Goal: Answer question/provide support

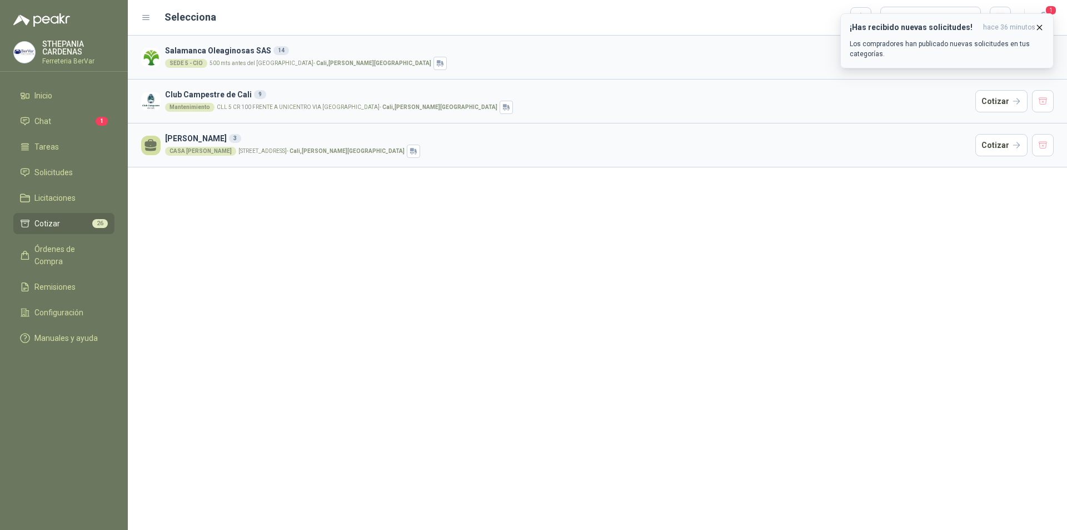
click at [915, 29] on h3 "¡Has recibido nuevas solicitudes!" at bounding box center [914, 27] width 129 height 9
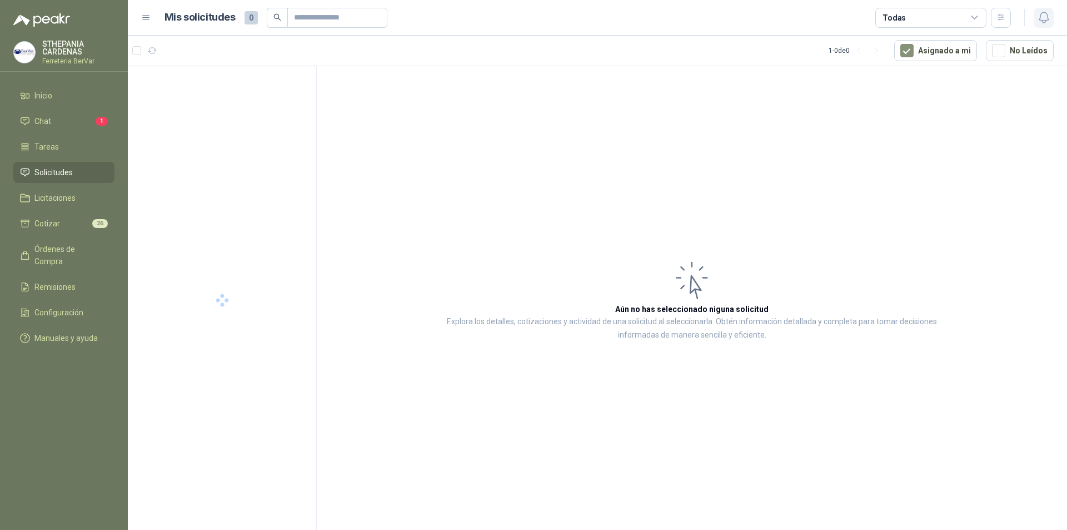
click at [1043, 18] on icon "button" at bounding box center [1044, 18] width 14 height 14
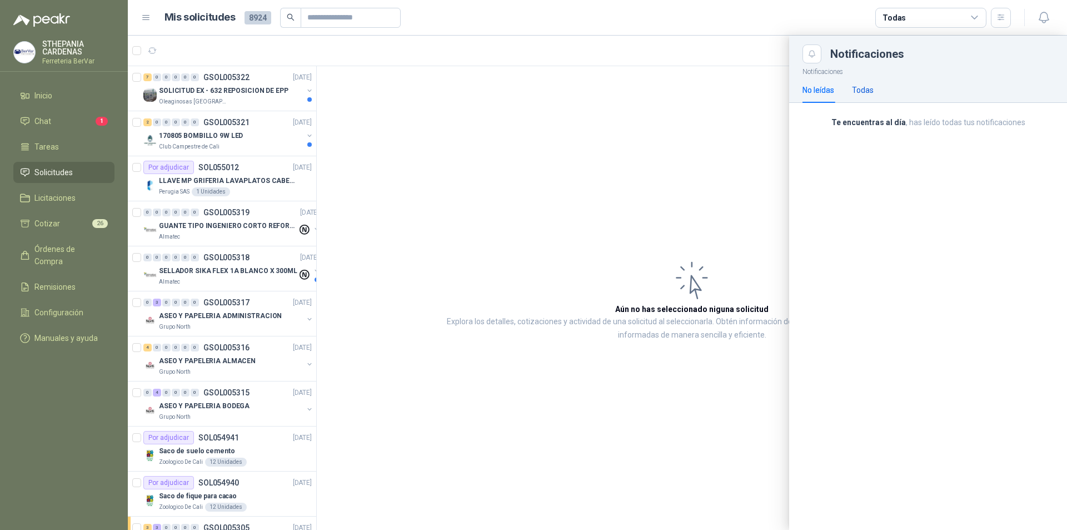
click at [864, 87] on div "Todas" at bounding box center [863, 90] width 22 height 12
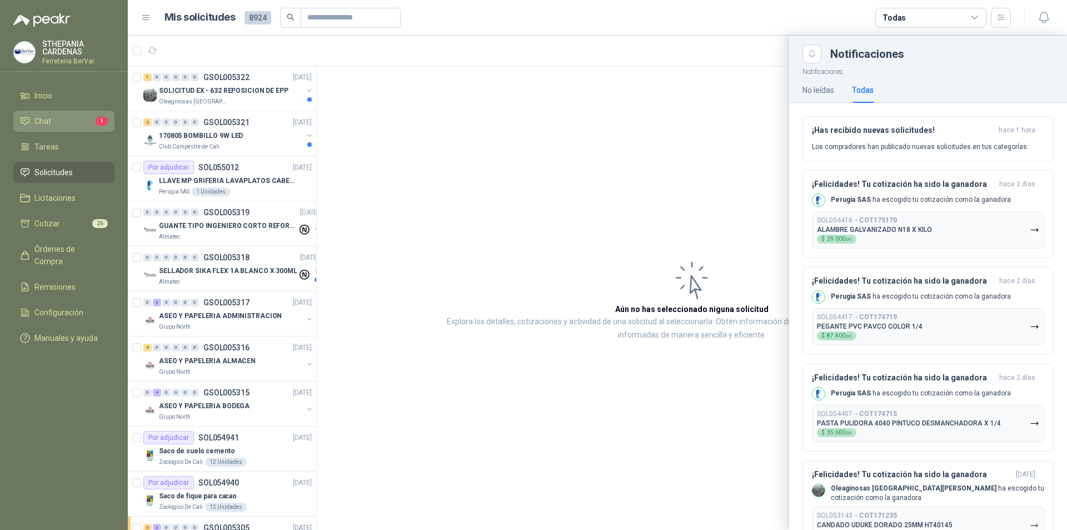
click at [103, 123] on span "1" at bounding box center [102, 121] width 12 height 9
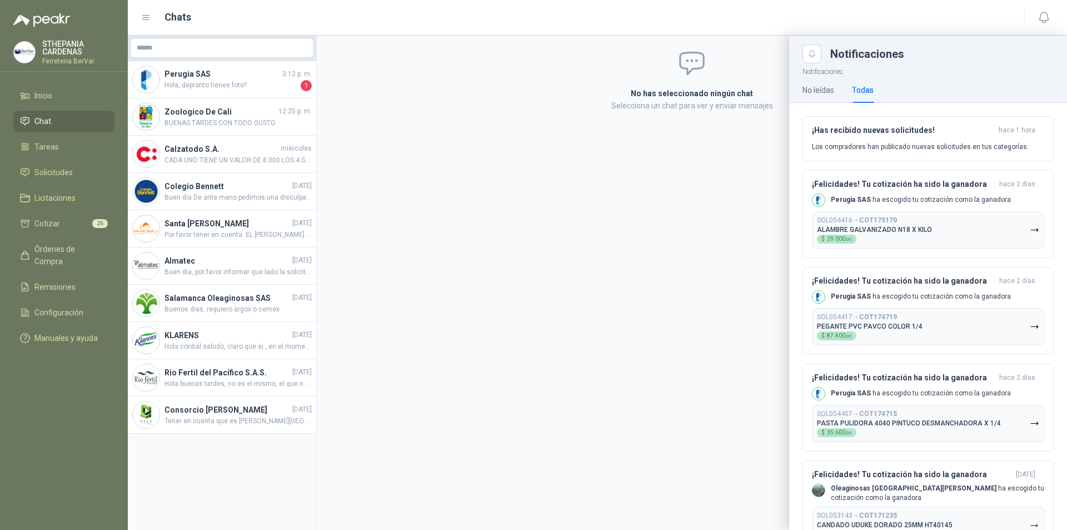
click at [243, 88] on div at bounding box center [597, 283] width 939 height 494
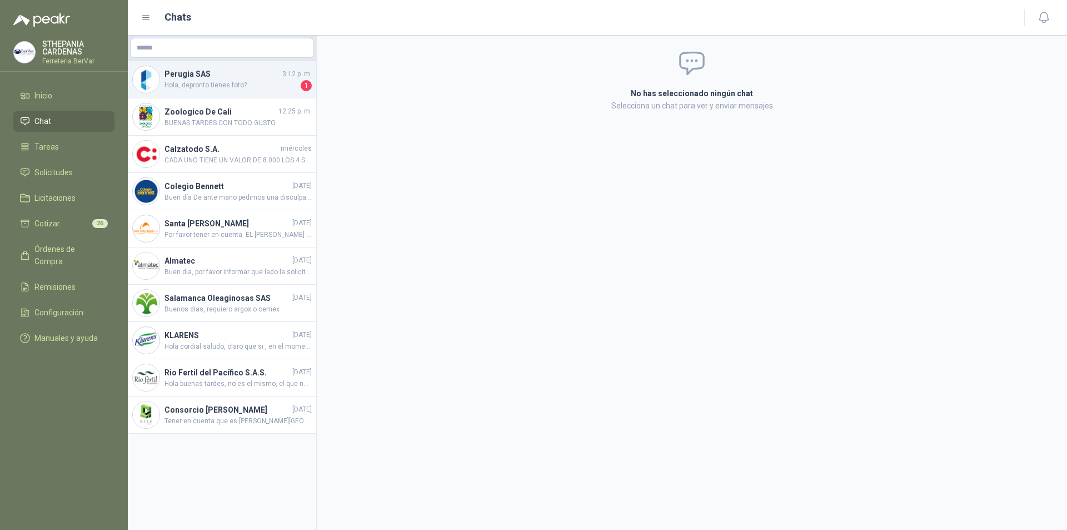
click at [261, 79] on h4 "Perugia SAS" at bounding box center [223, 74] width 116 height 12
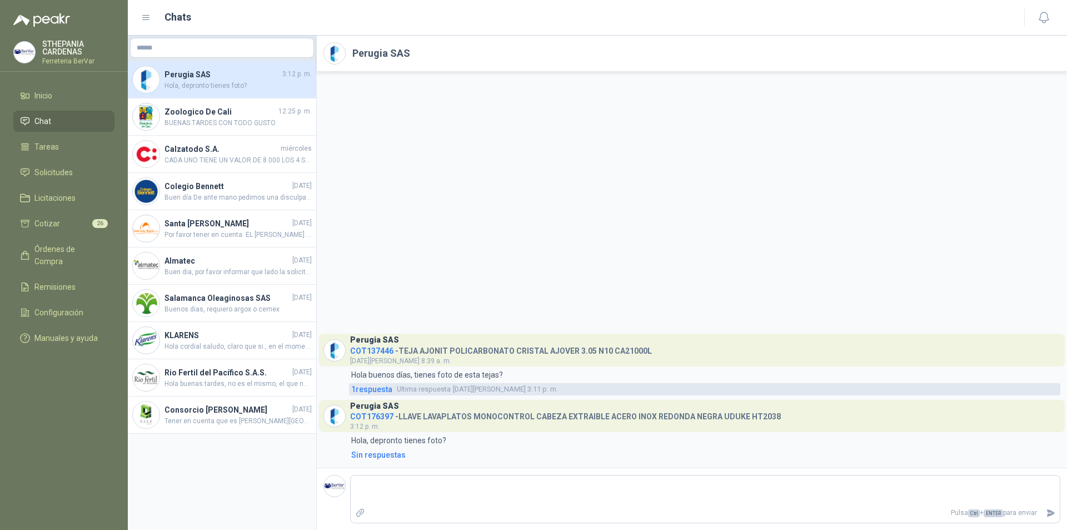
click at [382, 390] on span "1 respuesta" at bounding box center [371, 389] width 41 height 12
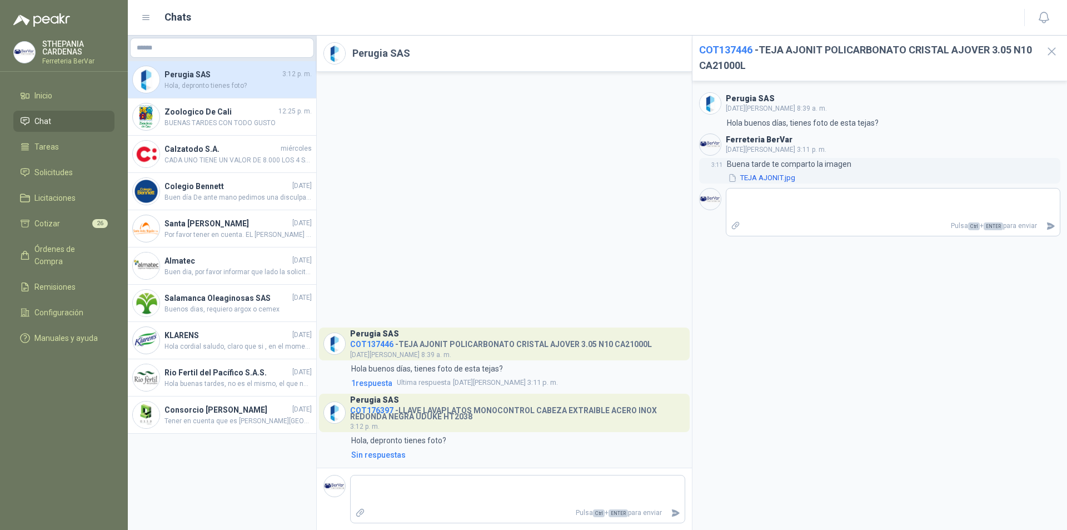
click at [772, 180] on button "TEJA AJONIT.jpg" at bounding box center [761, 178] width 69 height 12
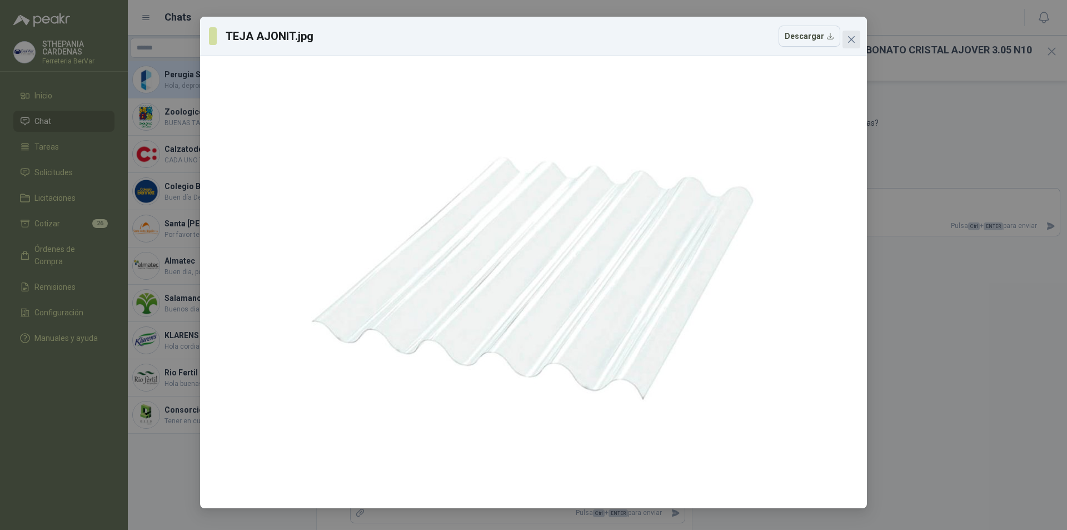
click at [854, 44] on button "Close" at bounding box center [852, 40] width 18 height 18
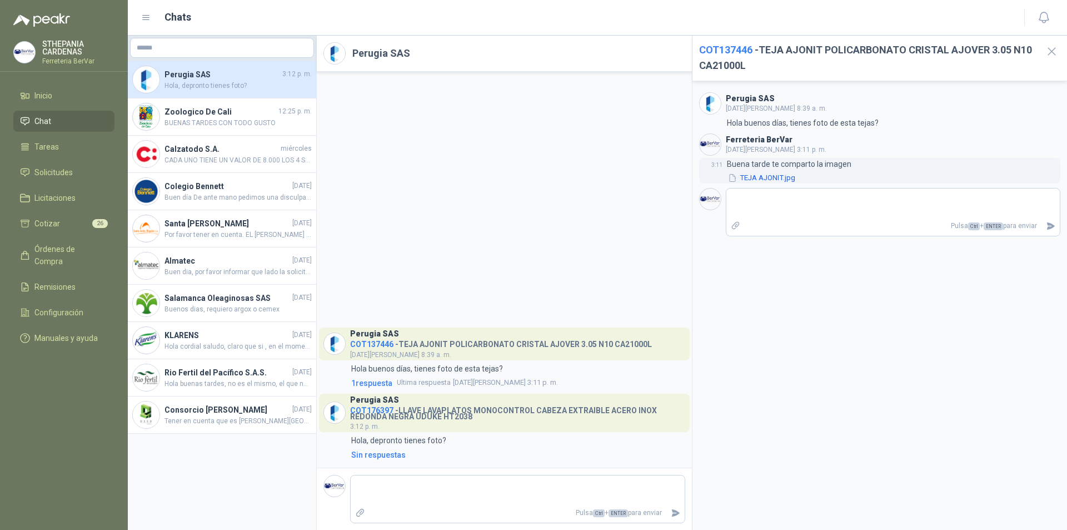
click at [760, 181] on button "TEJA AJONIT.jpg" at bounding box center [761, 178] width 69 height 12
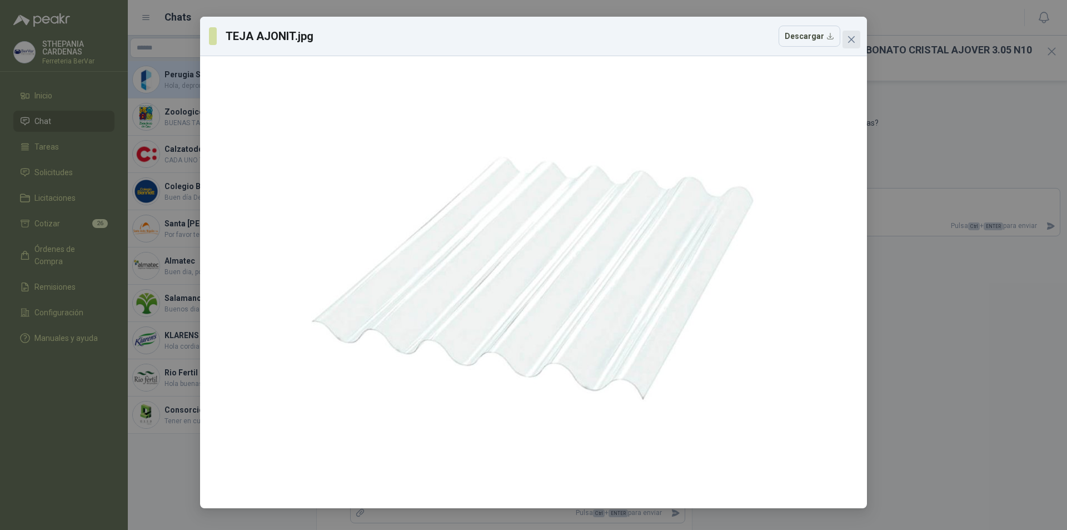
click at [845, 39] on span "Close" at bounding box center [852, 39] width 18 height 9
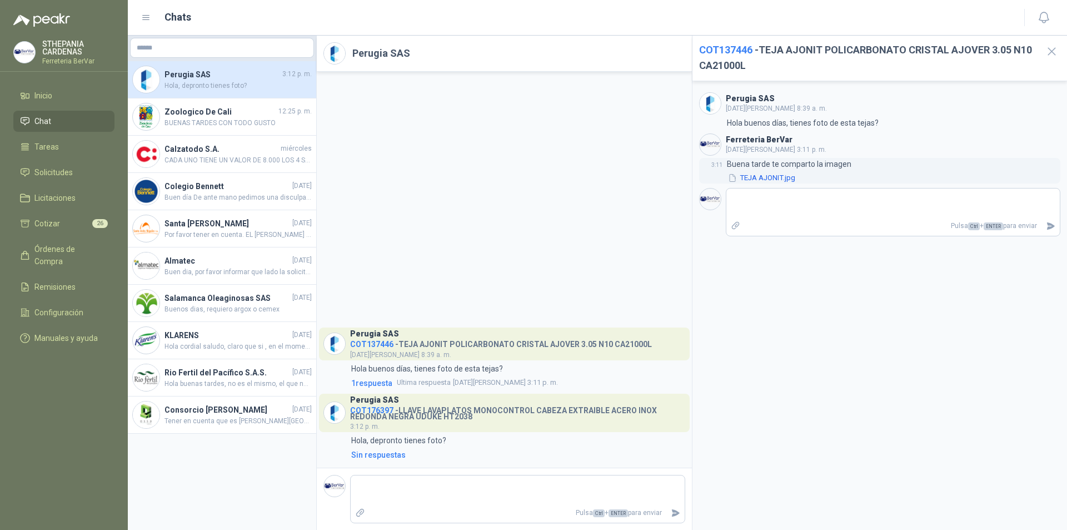
click at [788, 176] on button "TEJA AJONIT.jpg" at bounding box center [761, 178] width 69 height 12
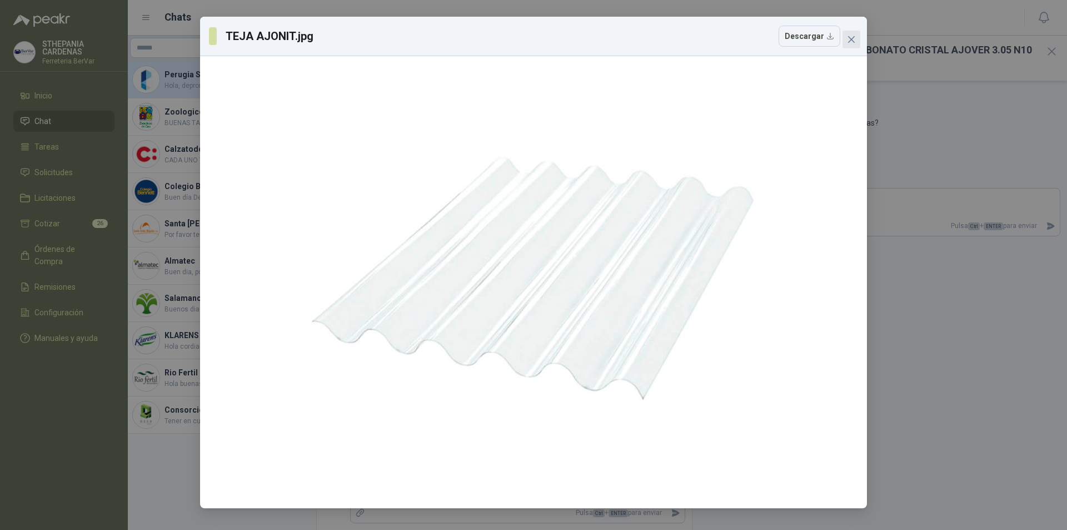
click at [853, 44] on button "Close" at bounding box center [852, 40] width 18 height 18
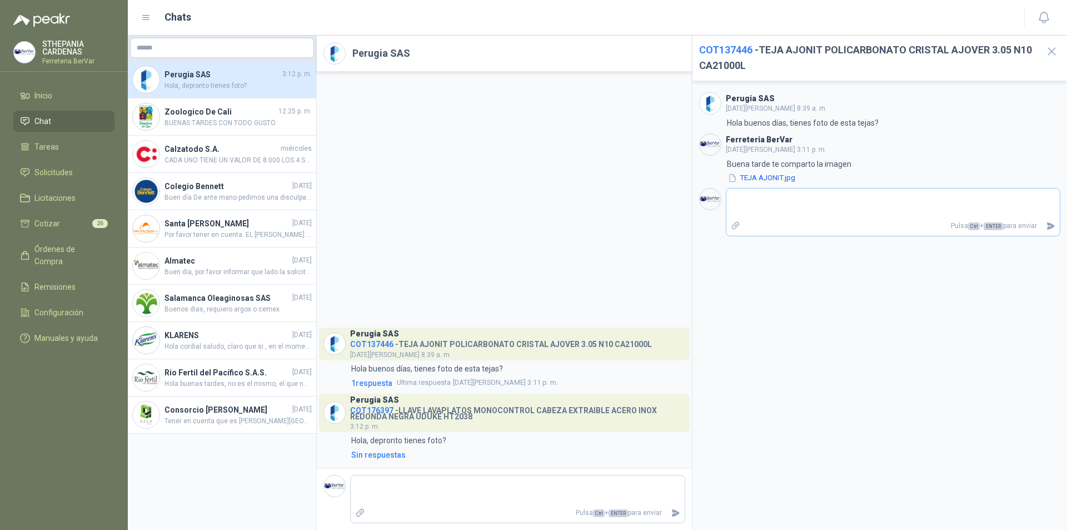
click at [733, 228] on icon "Adjuntar archivos" at bounding box center [736, 226] width 10 height 10
click at [0, 0] on input "file" at bounding box center [0, 0] width 0 height 0
click at [783, 225] on link "WhatsApp Image [DATE] 3.30.12 PM.jpeg" at bounding box center [891, 225] width 302 height 11
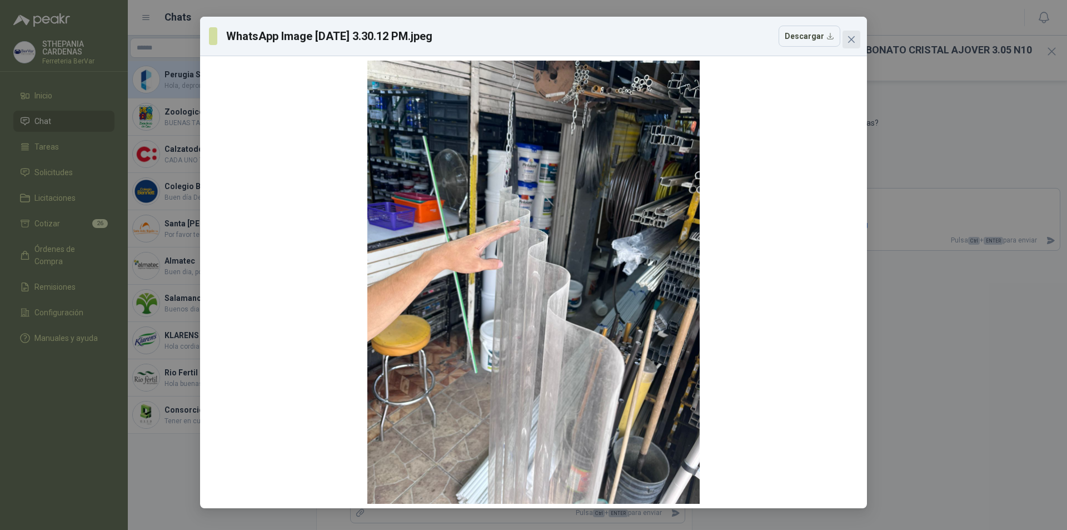
click at [854, 42] on icon "close" at bounding box center [851, 39] width 7 height 7
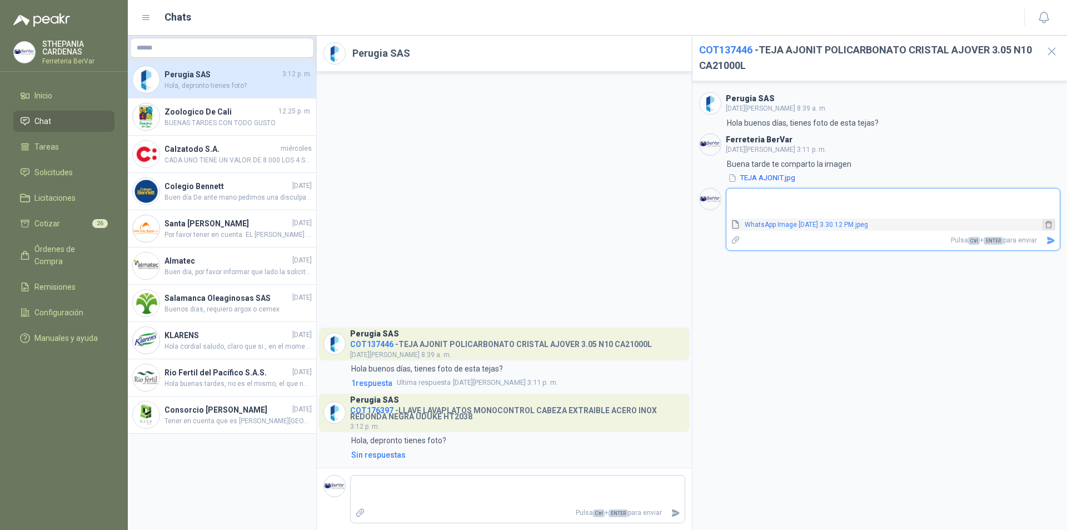
drag, startPoint x: 815, startPoint y: 223, endPoint x: 1048, endPoint y: 222, distance: 232.3
click at [1048, 222] on icon "delete" at bounding box center [1049, 225] width 8 height 8
click at [730, 225] on label "Adjuntar archivos" at bounding box center [735, 225] width 19 height 19
click at [0, 0] on input "file" at bounding box center [0, 0] width 0 height 0
click at [756, 222] on link "WhatsApp Image [DATE] 3.30.11 PM (1).jpeg" at bounding box center [891, 225] width 302 height 11
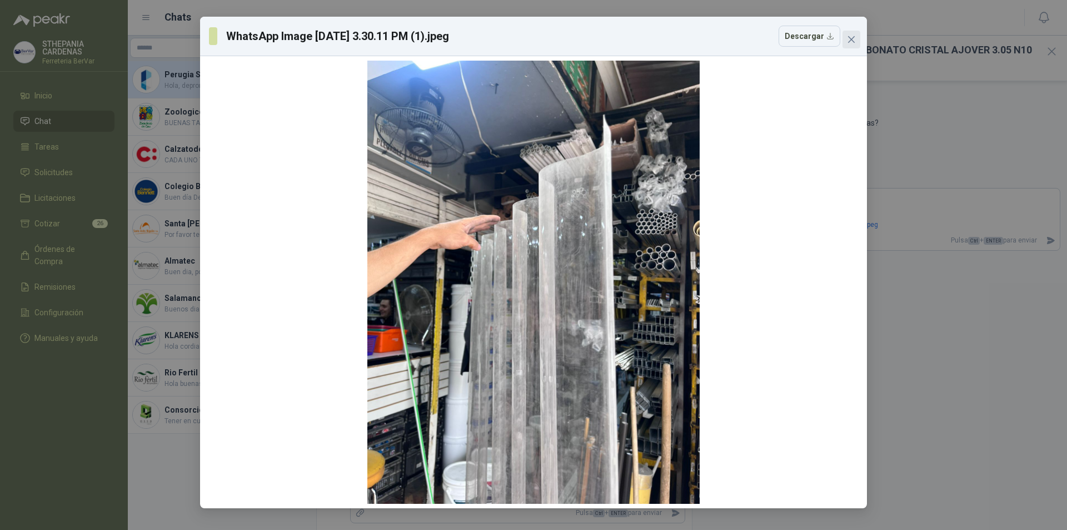
click at [850, 47] on button "Close" at bounding box center [852, 40] width 18 height 18
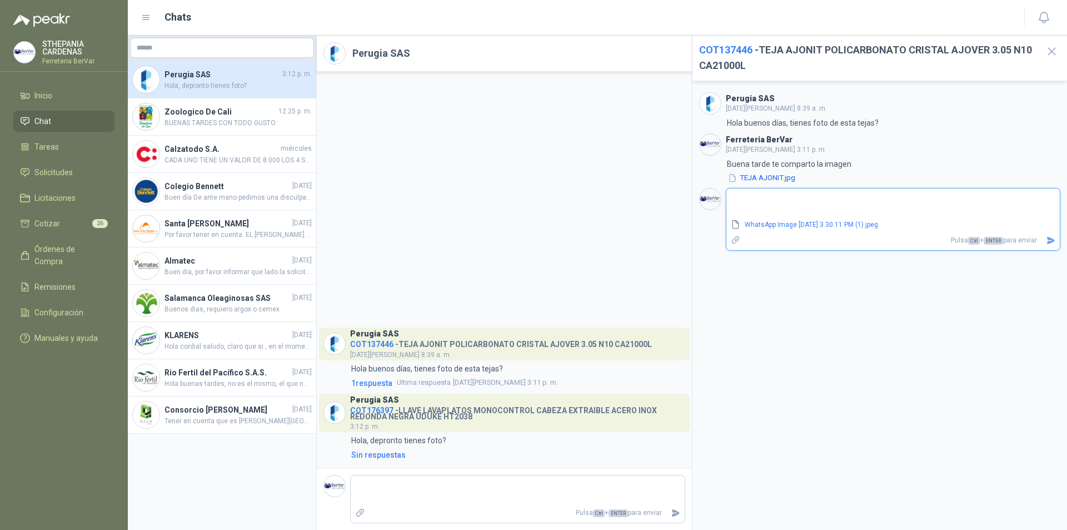
click at [1051, 246] on button "Enviar" at bounding box center [1051, 240] width 18 height 19
click at [1050, 238] on icon "Enviar" at bounding box center [1050, 240] width 9 height 9
click at [1048, 238] on icon "Enviar" at bounding box center [1051, 240] width 8 height 7
click at [735, 175] on icon "button" at bounding box center [732, 177] width 9 height 9
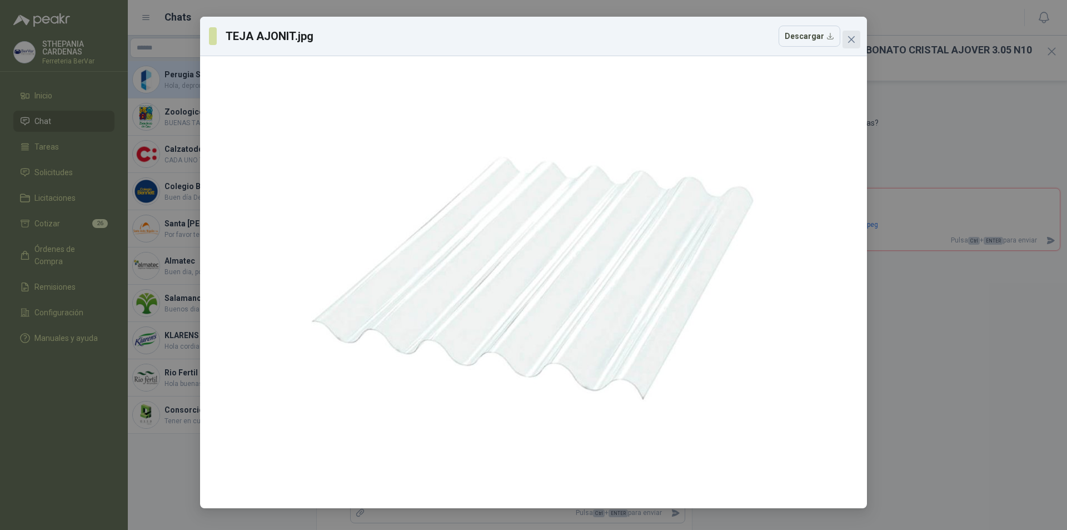
click at [845, 36] on span "Close" at bounding box center [852, 39] width 18 height 9
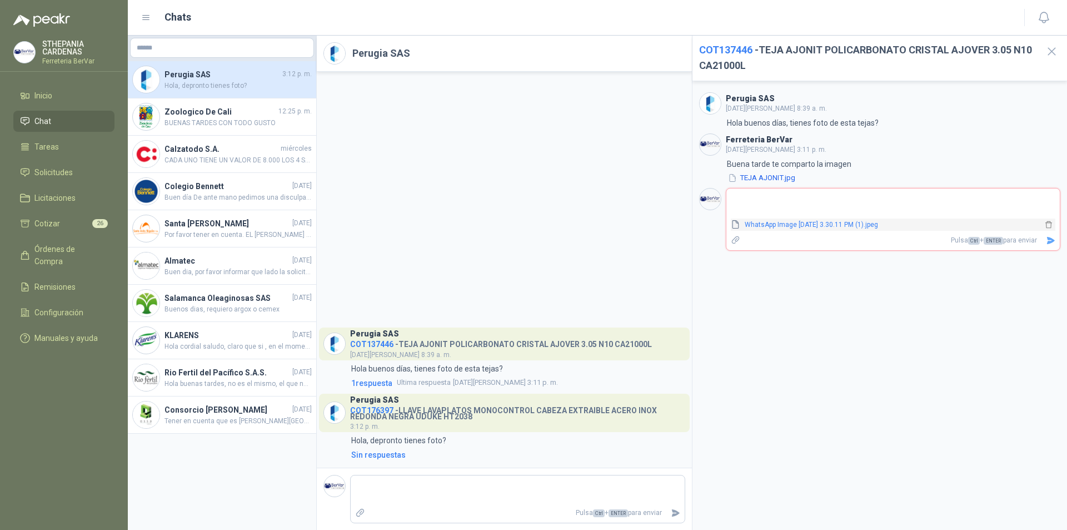
click at [768, 230] on link "WhatsApp Image [DATE] 3.30.11 PM (1).jpeg" at bounding box center [891, 225] width 302 height 11
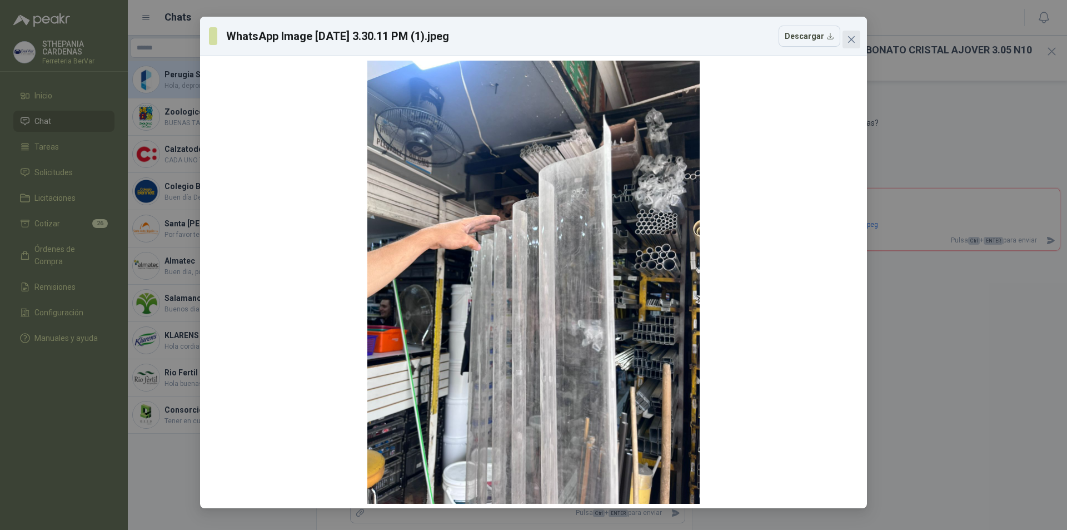
click at [853, 40] on icon "close" at bounding box center [851, 39] width 7 height 7
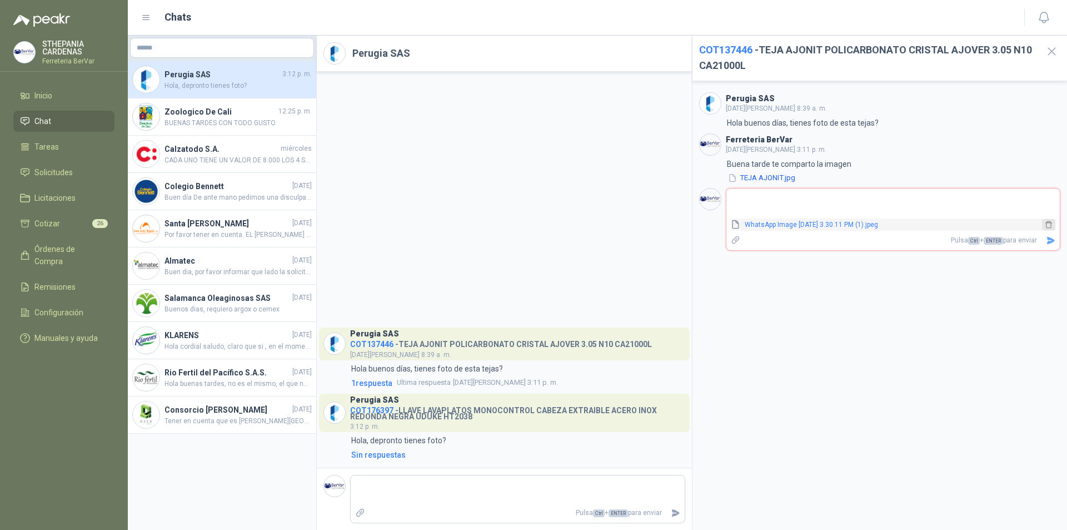
click at [1047, 226] on icon "delete" at bounding box center [1048, 224] width 7 height 7
click at [381, 452] on div "Sin respuestas" at bounding box center [378, 455] width 54 height 12
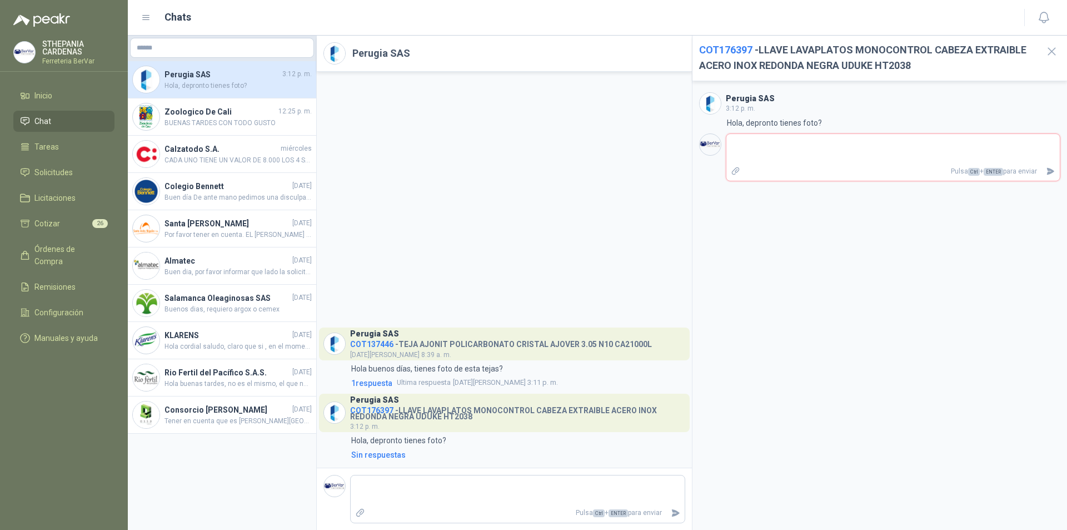
click at [735, 172] on icon "Adjuntar archivos" at bounding box center [736, 171] width 10 height 10
click at [0, 0] on input "file" at bounding box center [0, 0] width 0 height 0
click at [731, 172] on icon "Adjuntar archivos" at bounding box center [736, 171] width 10 height 10
click at [0, 0] on input "file" at bounding box center [0, 0] width 0 height 0
click at [737, 212] on icon "Adjuntar archivos" at bounding box center [736, 212] width 10 height 10
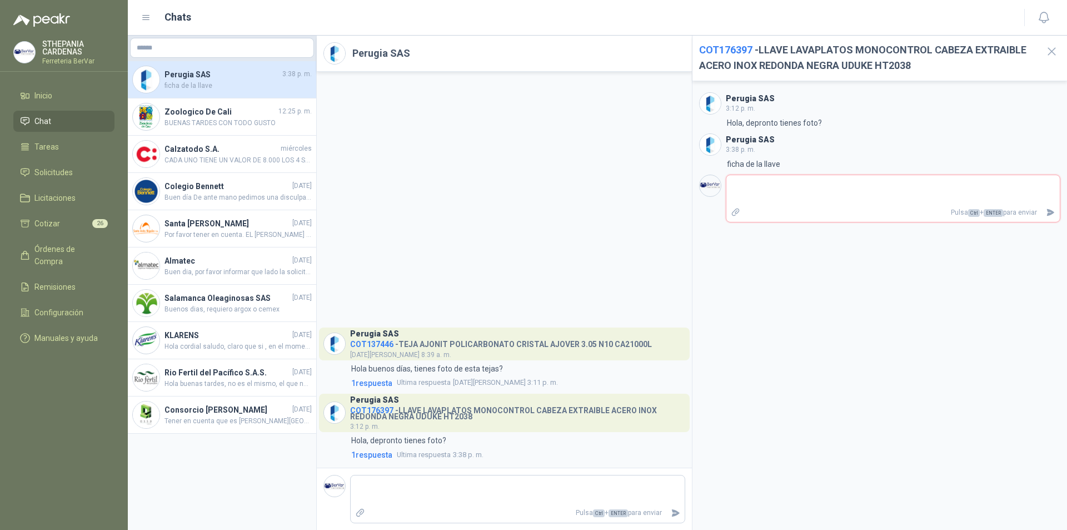
click at [0, 0] on input "file" at bounding box center [0, 0] width 0 height 0
click at [768, 211] on span "WhatsApp Image [DATE] 3.28.13 PM.jpeg" at bounding box center [891, 211] width 302 height 11
click at [780, 209] on link "WhatsApp Image [DATE] 3.28.13 PM.jpeg" at bounding box center [891, 211] width 302 height 11
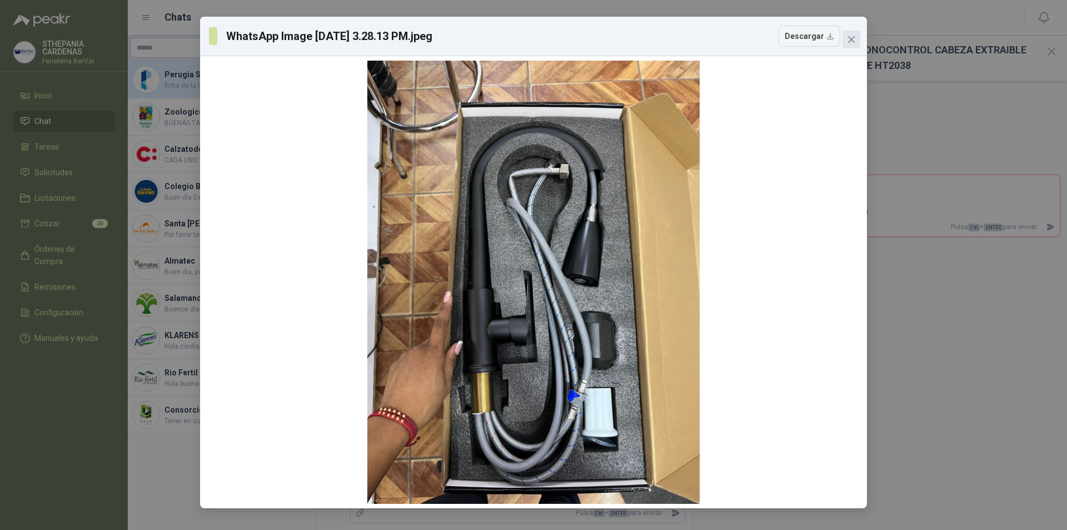
click at [852, 44] on button "Close" at bounding box center [852, 40] width 18 height 18
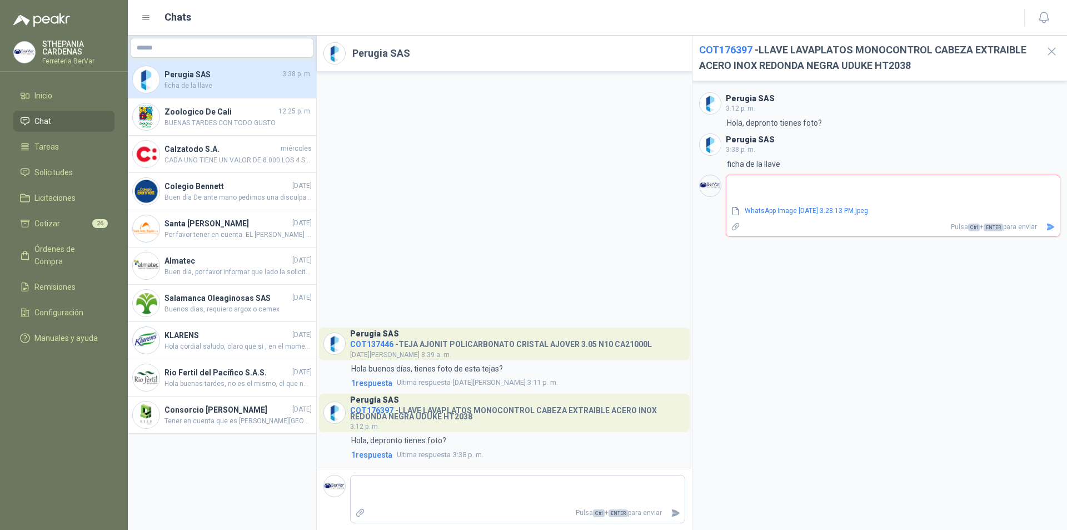
click at [829, 195] on textarea at bounding box center [893, 190] width 334 height 26
type textarea "*"
type textarea "**"
type textarea "***"
type textarea "*****"
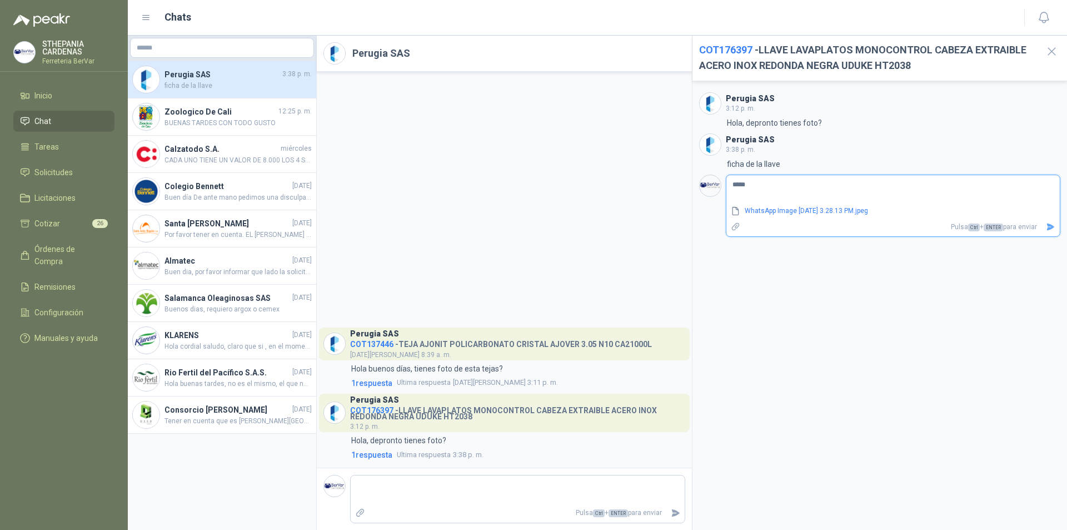
type textarea "******"
type textarea "*******"
type textarea "********"
type textarea "**********"
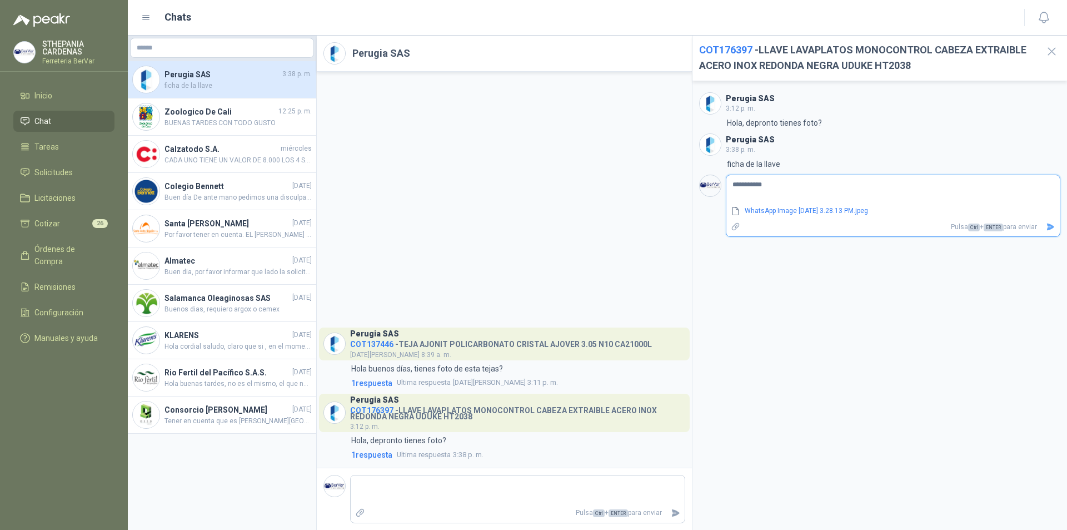
type textarea "**********"
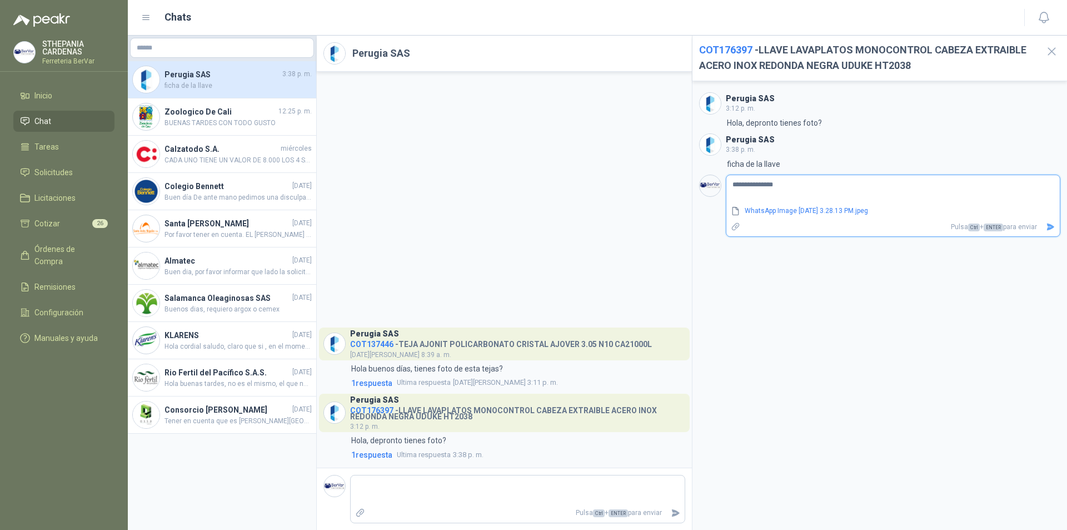
type textarea "**********"
click at [1050, 226] on icon "Enviar" at bounding box center [1051, 226] width 8 height 7
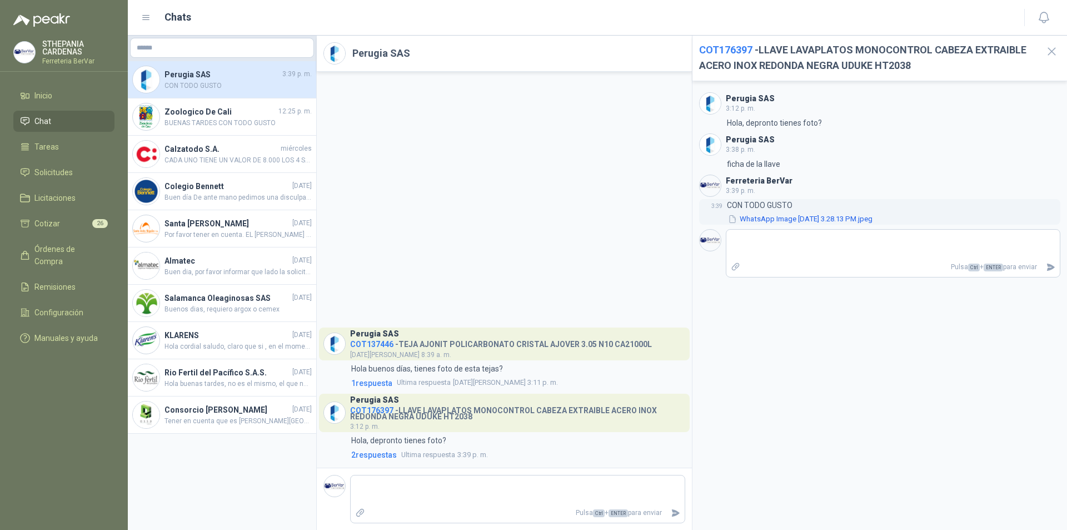
click at [746, 220] on button "WhatsApp Image [DATE] 3.28.13 PM.jpeg" at bounding box center [800, 219] width 147 height 12
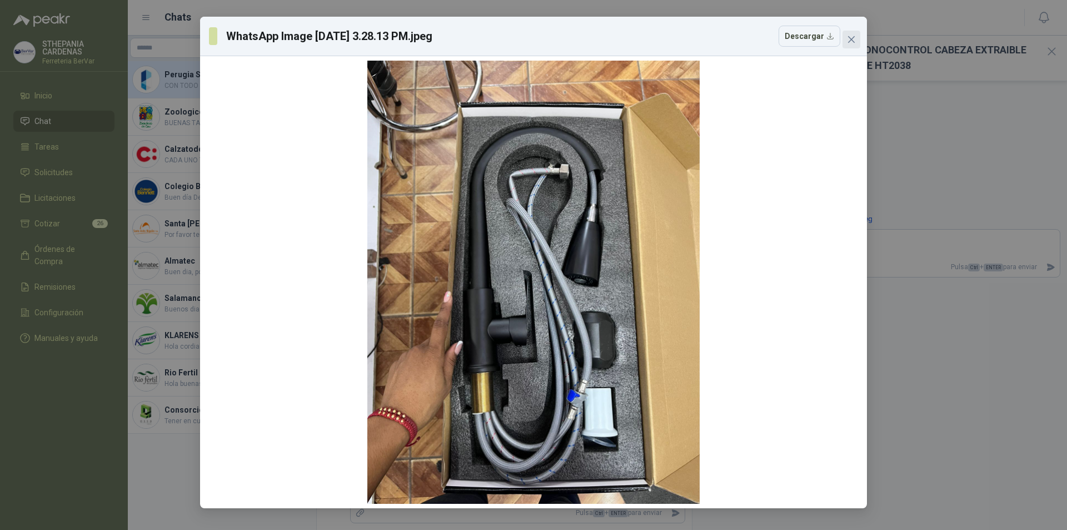
click at [859, 38] on span "Close" at bounding box center [852, 39] width 18 height 9
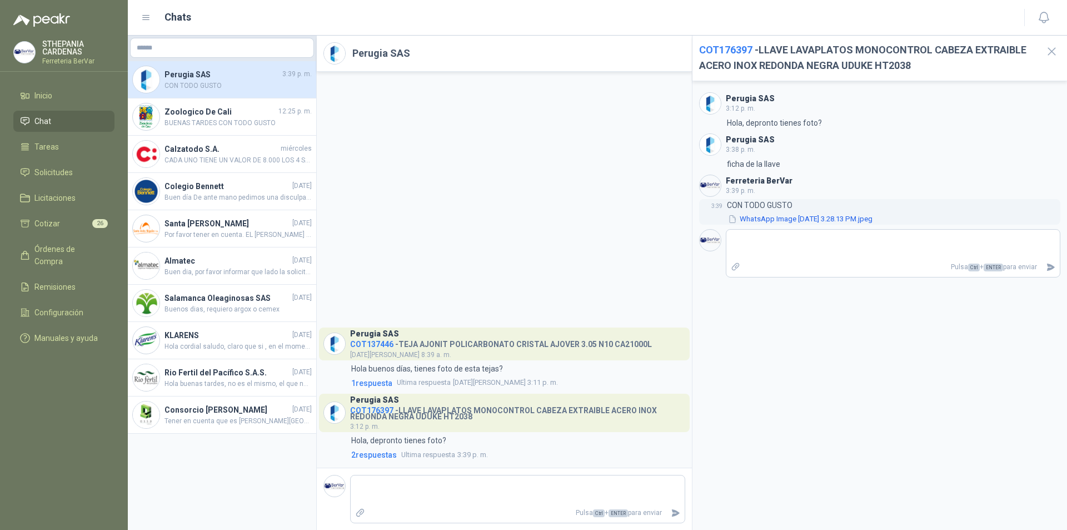
click at [775, 219] on button "WhatsApp Image [DATE] 3.28.13 PM.jpeg" at bounding box center [800, 219] width 147 height 12
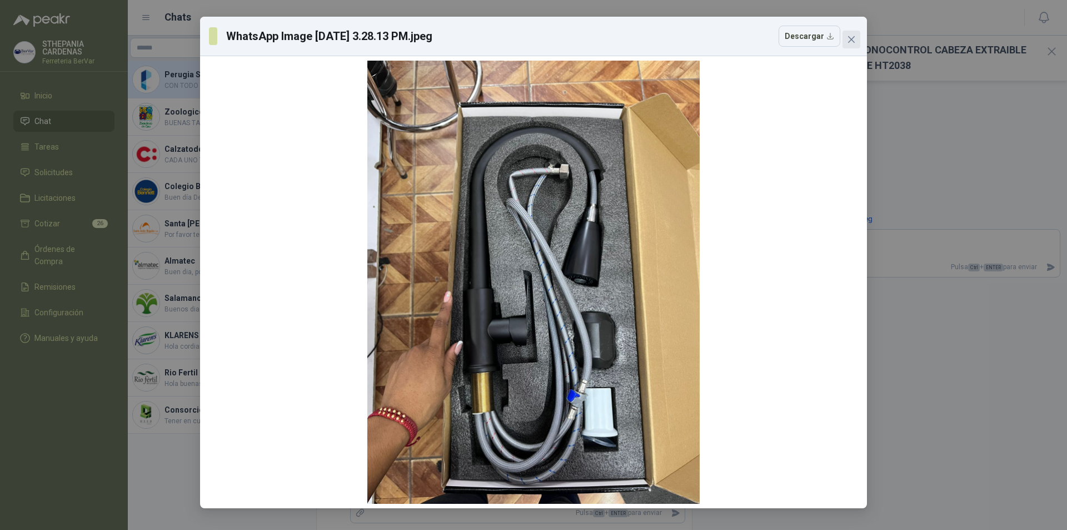
click at [845, 41] on span "Close" at bounding box center [852, 39] width 18 height 9
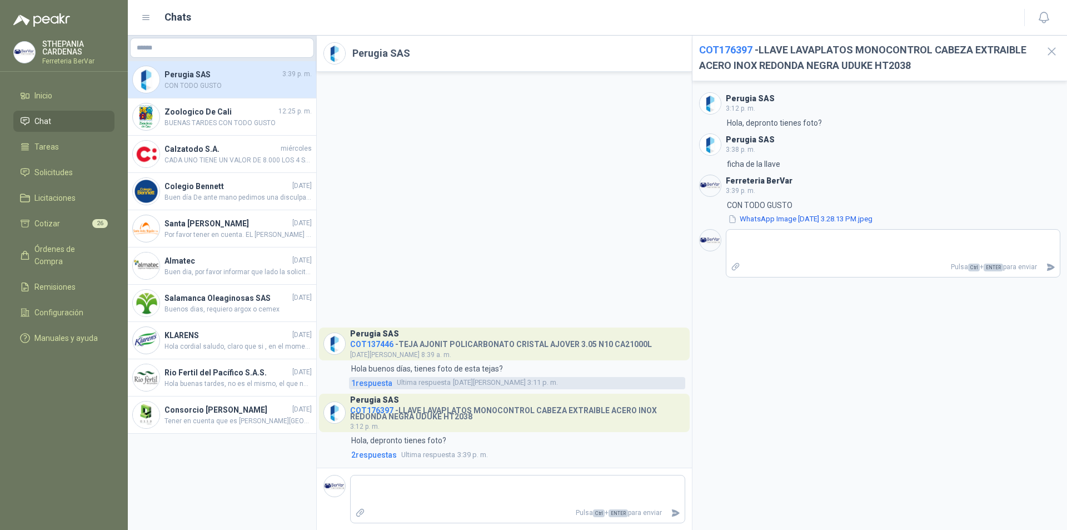
click at [397, 384] on span "Ultima respuesta" at bounding box center [424, 382] width 54 height 11
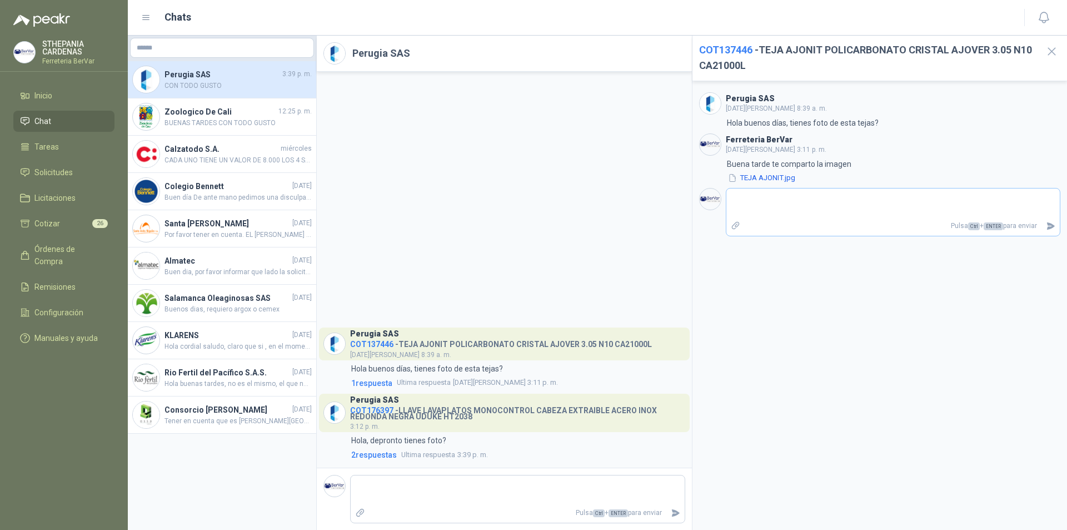
click at [734, 228] on icon "Adjuntar archivos" at bounding box center [736, 226] width 10 height 10
click at [0, 0] on input "file" at bounding box center [0, 0] width 0 height 0
click at [782, 226] on link "WhatsApp Image [DATE] 3.30.11 PM (1).jpeg" at bounding box center [891, 225] width 302 height 11
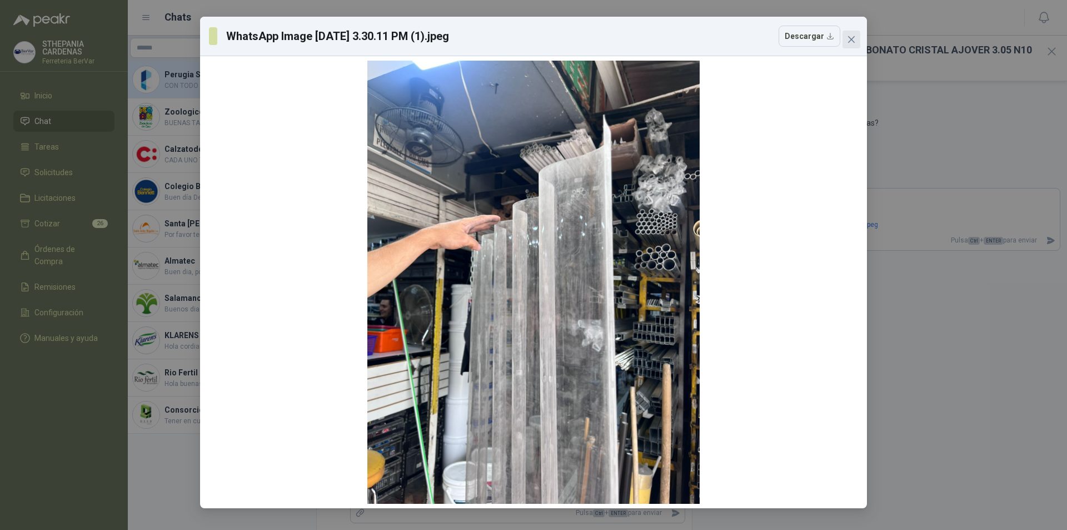
click at [856, 45] on button "Close" at bounding box center [852, 40] width 18 height 18
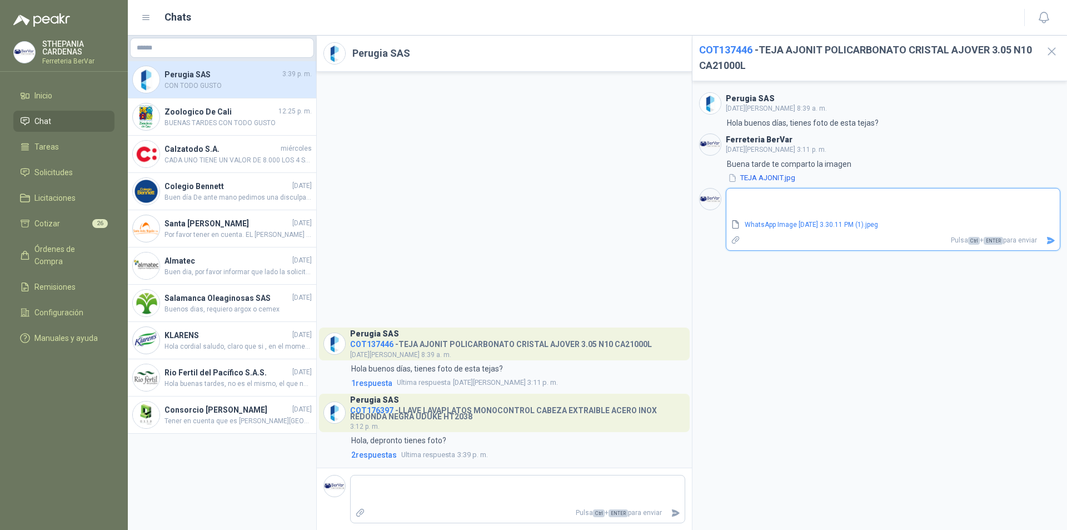
click at [825, 207] on textarea at bounding box center [893, 204] width 334 height 26
type textarea "*"
type textarea "***"
type textarea "****"
type textarea "*****"
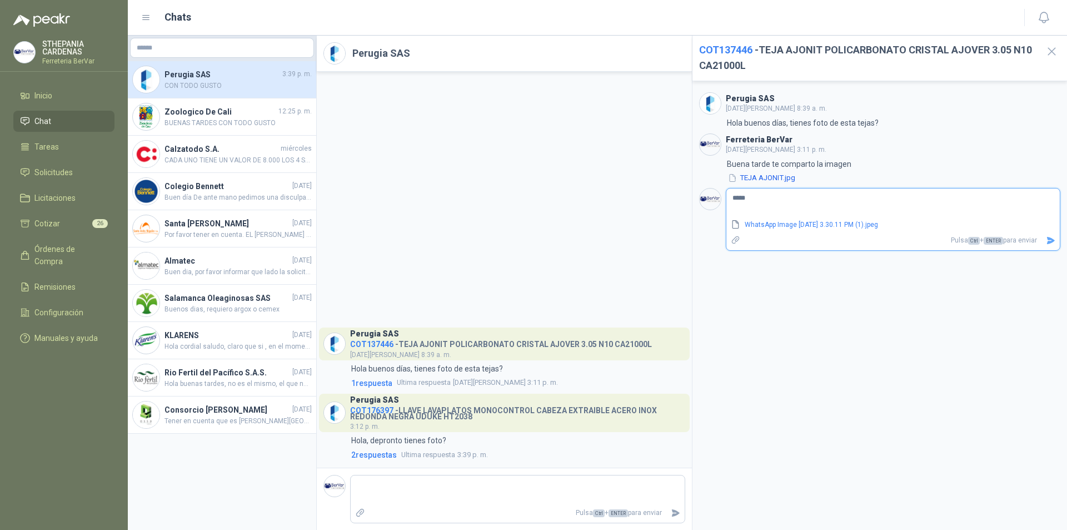
type textarea "******"
type textarea "*******"
click at [1048, 242] on icon "Enviar" at bounding box center [1051, 240] width 8 height 7
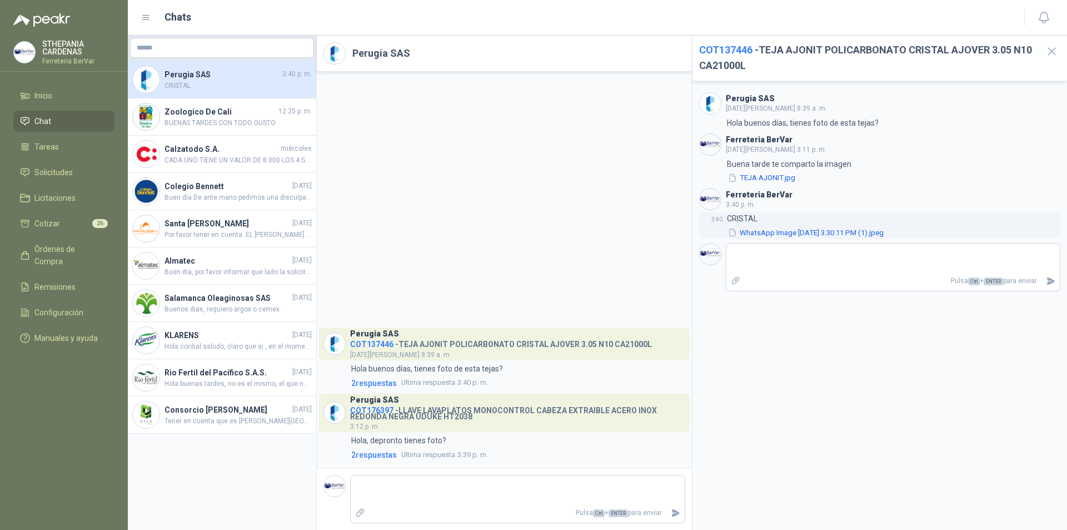
click at [773, 233] on button "WhatsApp Image [DATE] 3.30.11 PM (1).jpeg" at bounding box center [806, 233] width 158 height 12
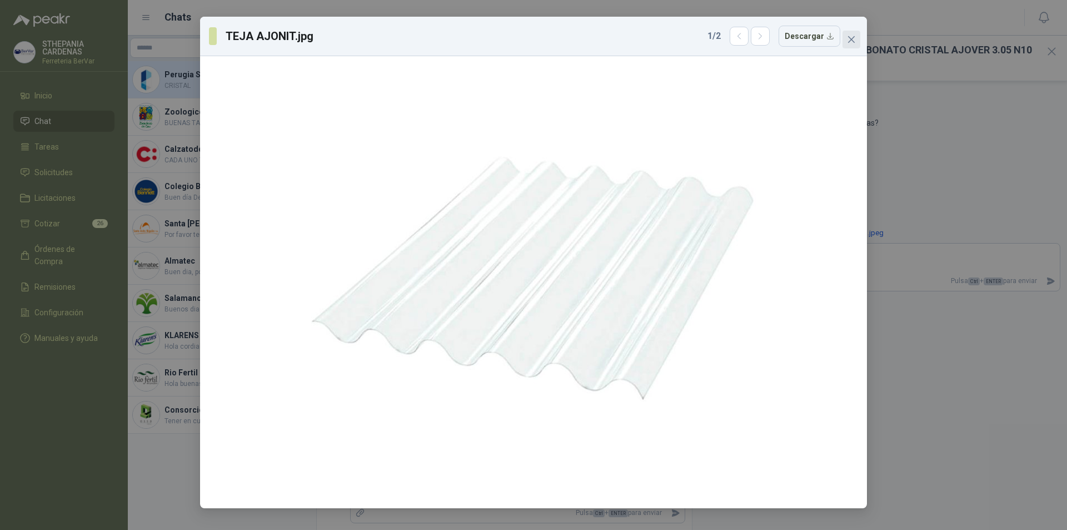
click at [848, 38] on icon "close" at bounding box center [851, 39] width 9 height 9
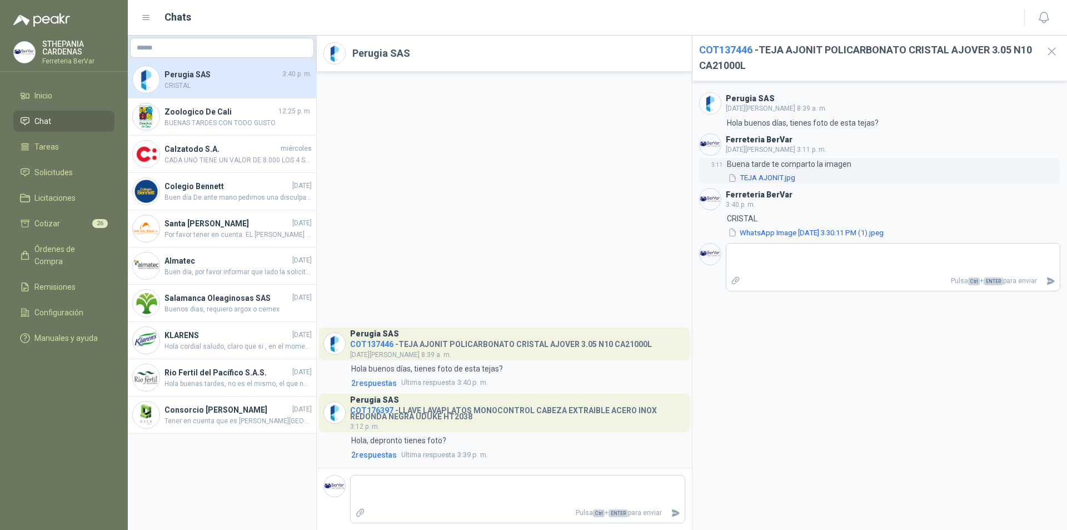
click at [771, 176] on button "TEJA AJONIT.jpg" at bounding box center [761, 178] width 69 height 12
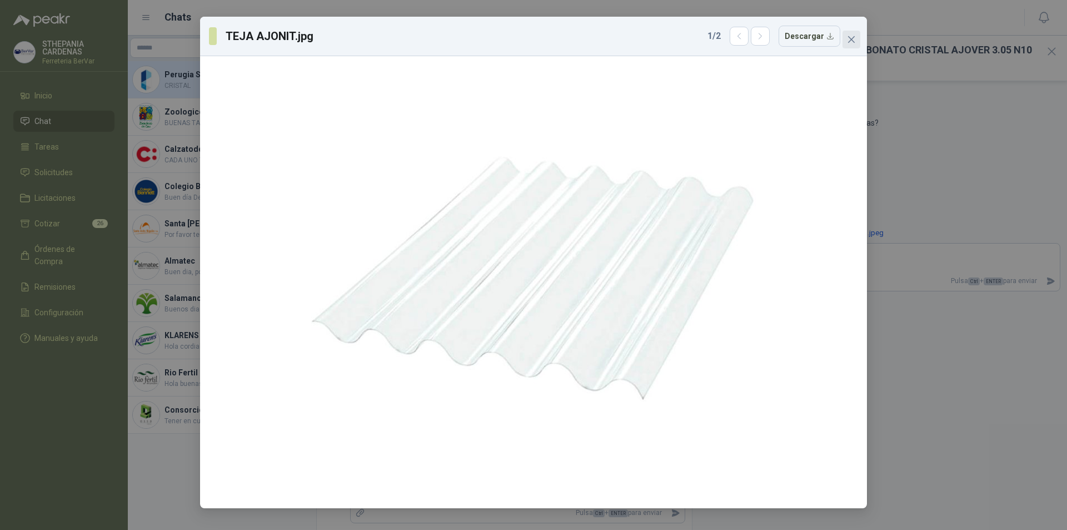
click at [847, 43] on span "Close" at bounding box center [852, 39] width 18 height 9
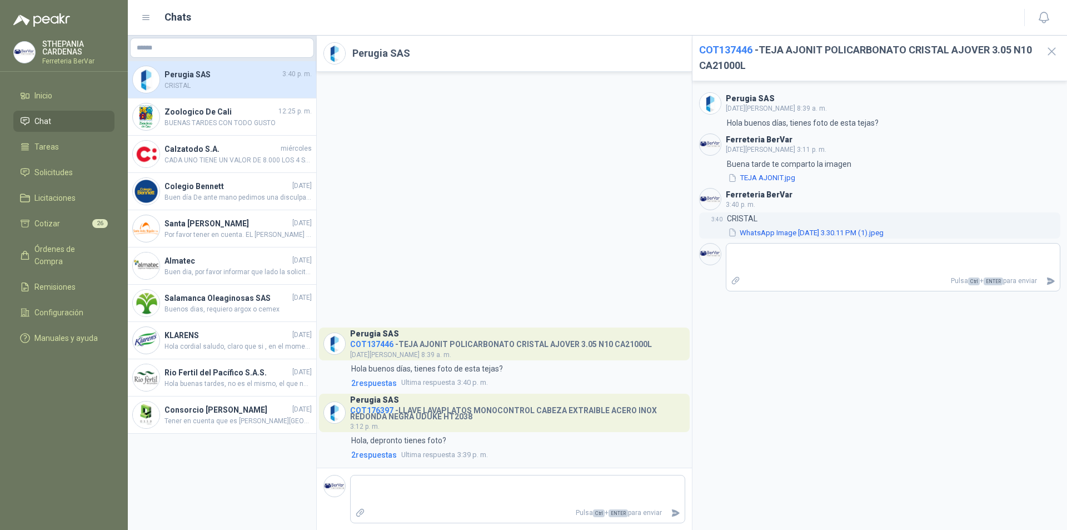
click at [827, 232] on button "WhatsApp Image [DATE] 3.30.11 PM (1).jpeg" at bounding box center [806, 233] width 158 height 12
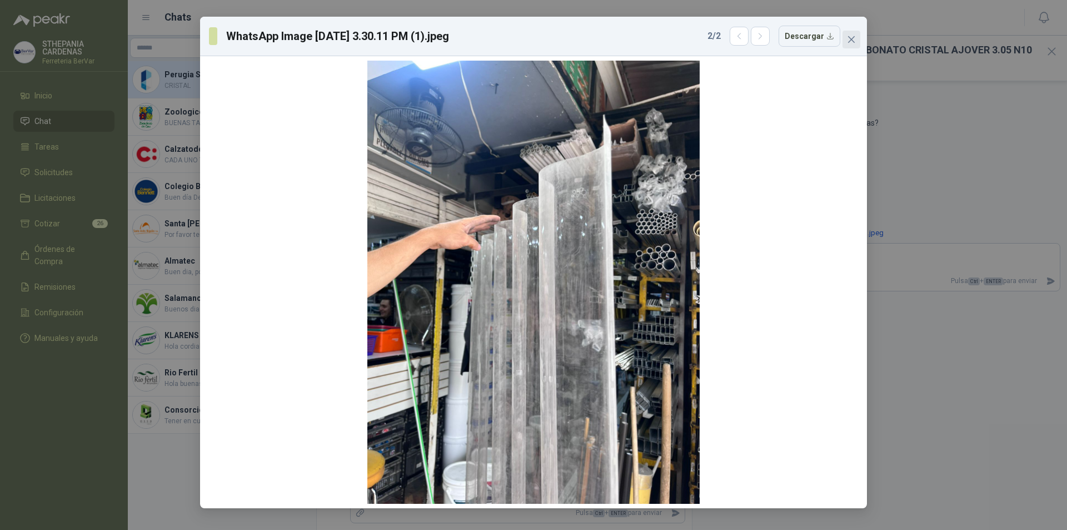
click at [857, 36] on span "Close" at bounding box center [852, 39] width 18 height 9
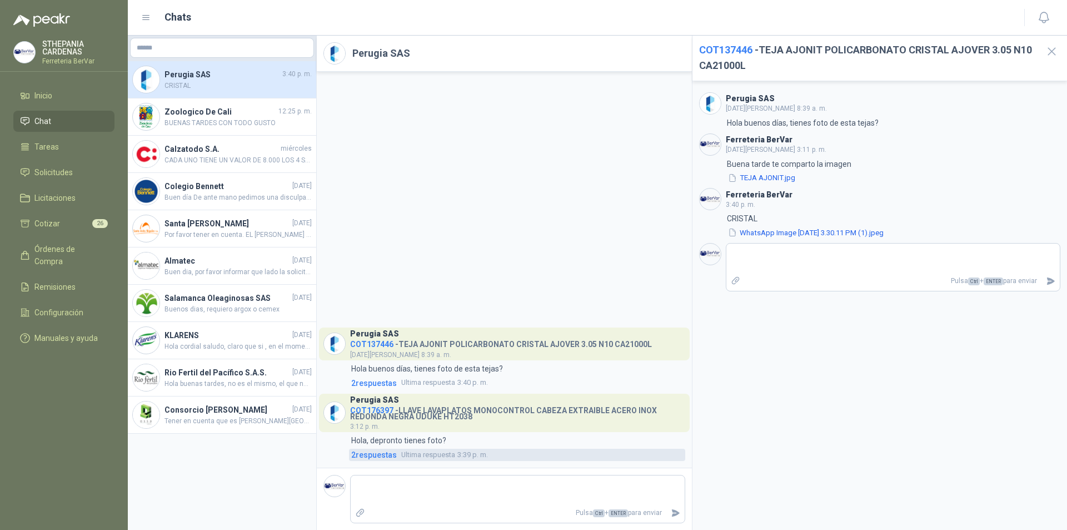
click at [382, 454] on span "2 respuesta s" at bounding box center [374, 455] width 46 height 12
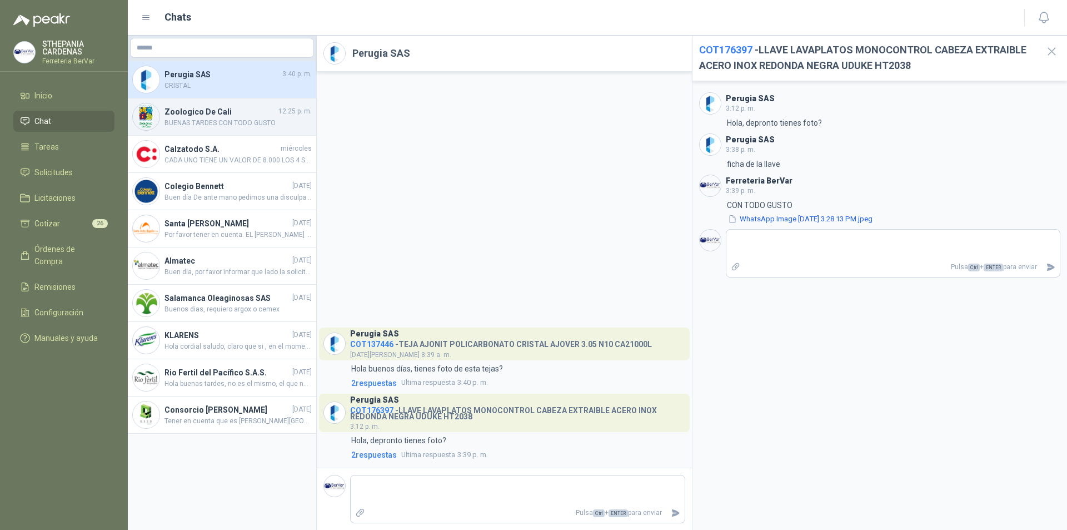
click at [222, 113] on h4 "Zoologico De Cali" at bounding box center [221, 112] width 112 height 12
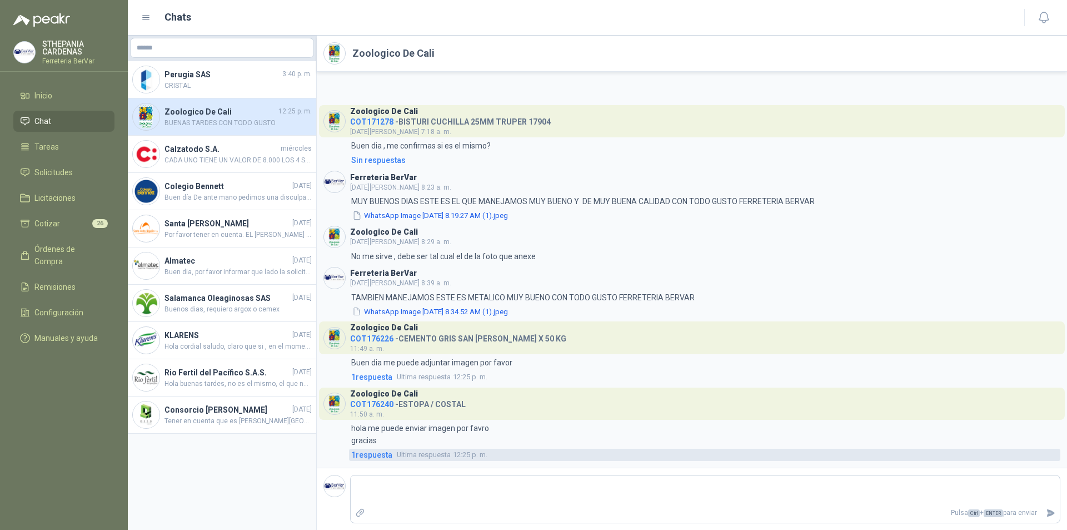
click at [385, 454] on span "1 respuesta" at bounding box center [371, 455] width 41 height 12
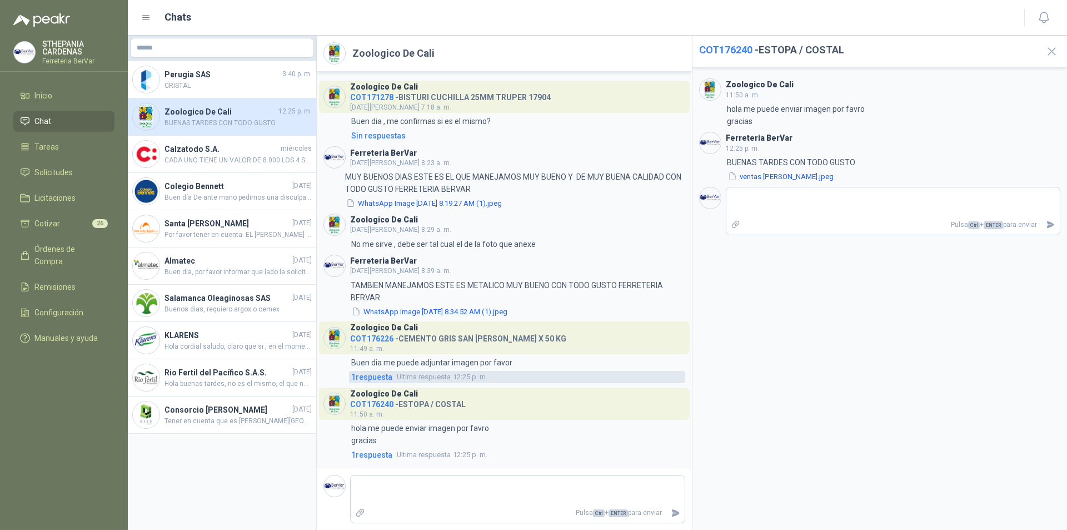
click at [371, 371] on span "1 respuesta" at bounding box center [371, 377] width 41 height 12
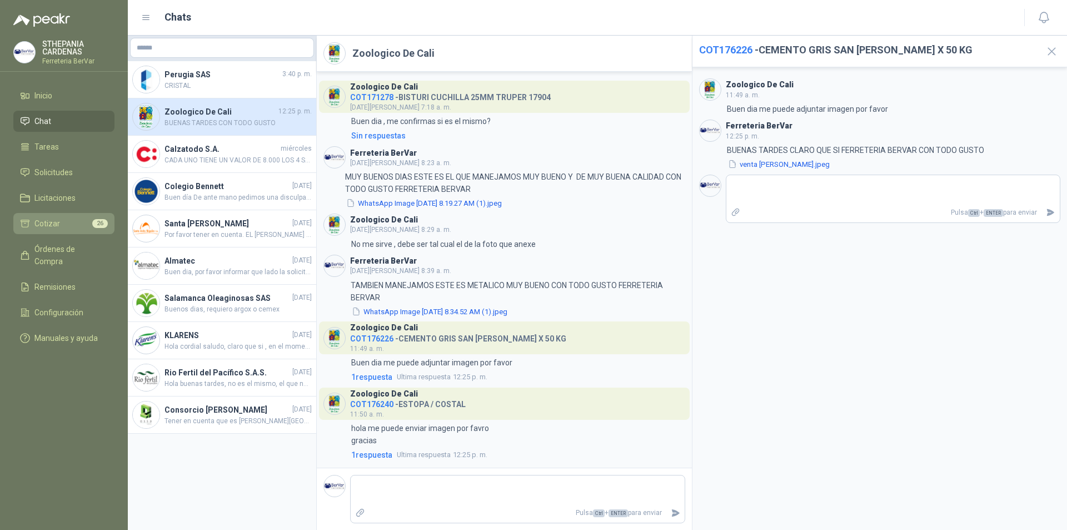
click at [75, 225] on li "Cotizar 26" at bounding box center [64, 223] width 88 height 12
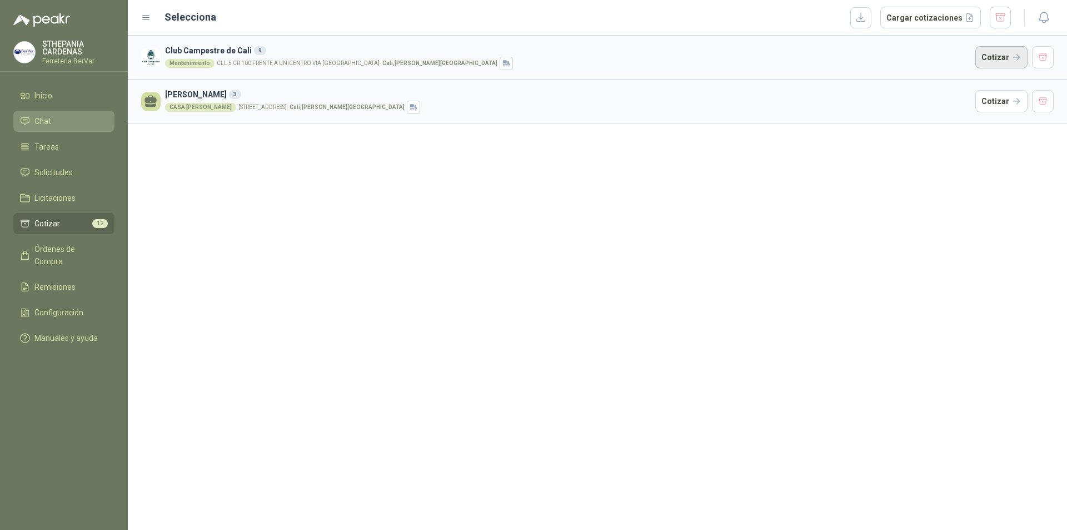
click at [994, 55] on button "Cotizar" at bounding box center [1001, 57] width 52 height 22
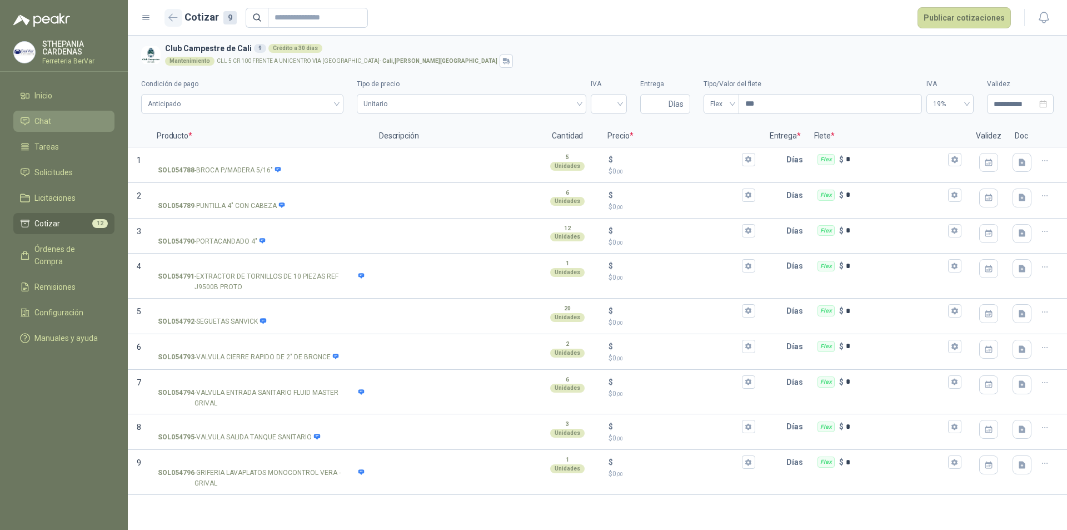
click at [176, 14] on icon "button" at bounding box center [172, 17] width 9 height 8
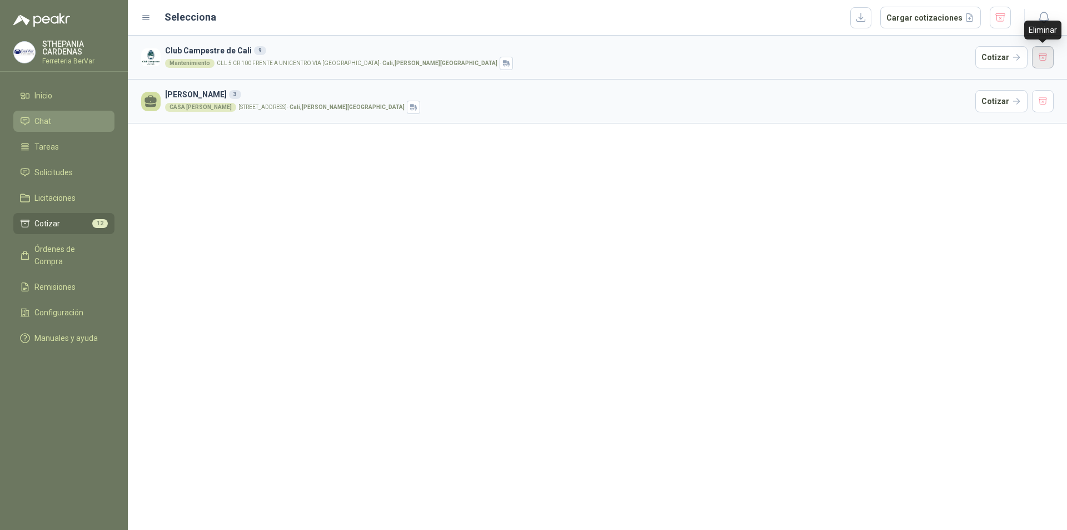
click at [1037, 52] on button "button" at bounding box center [1043, 57] width 22 height 22
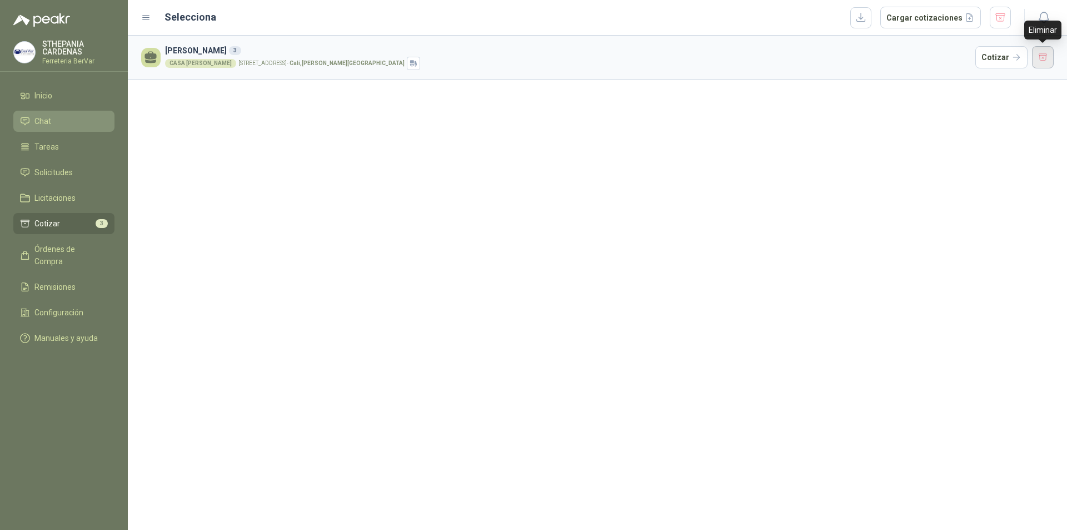
click at [1038, 56] on button "button" at bounding box center [1043, 57] width 22 height 22
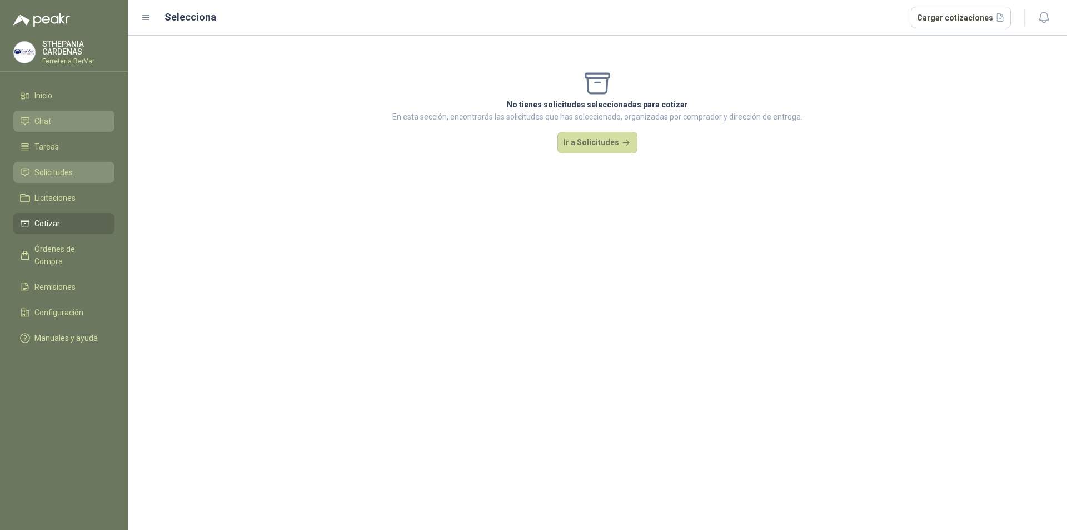
click at [59, 170] on span "Solicitudes" at bounding box center [53, 172] width 38 height 12
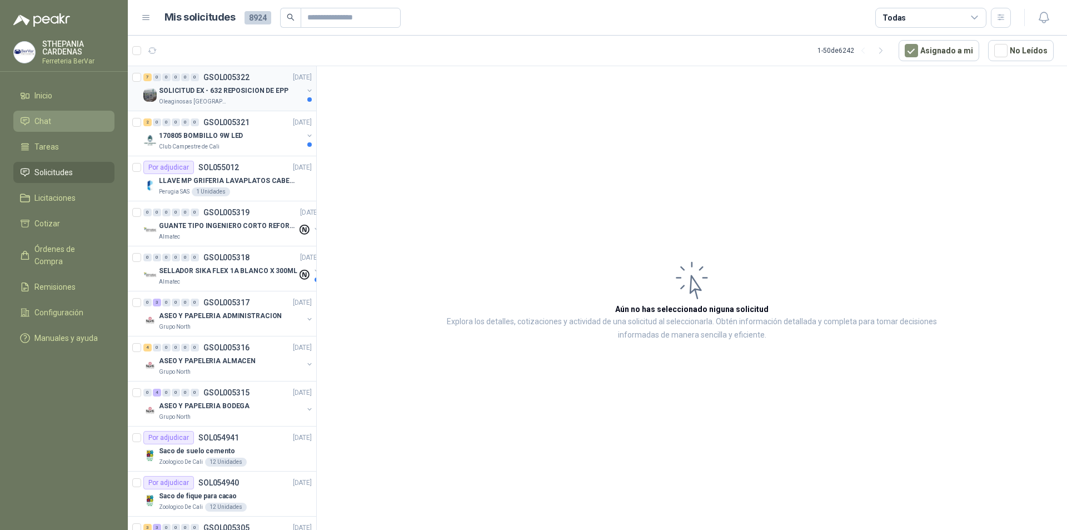
click at [250, 84] on link "7 0 0 0 0 0 GSOL005322 [DATE] SOLICITUD EX - 632 REPOSICION DE EPP Oleaginosas …" at bounding box center [228, 89] width 171 height 36
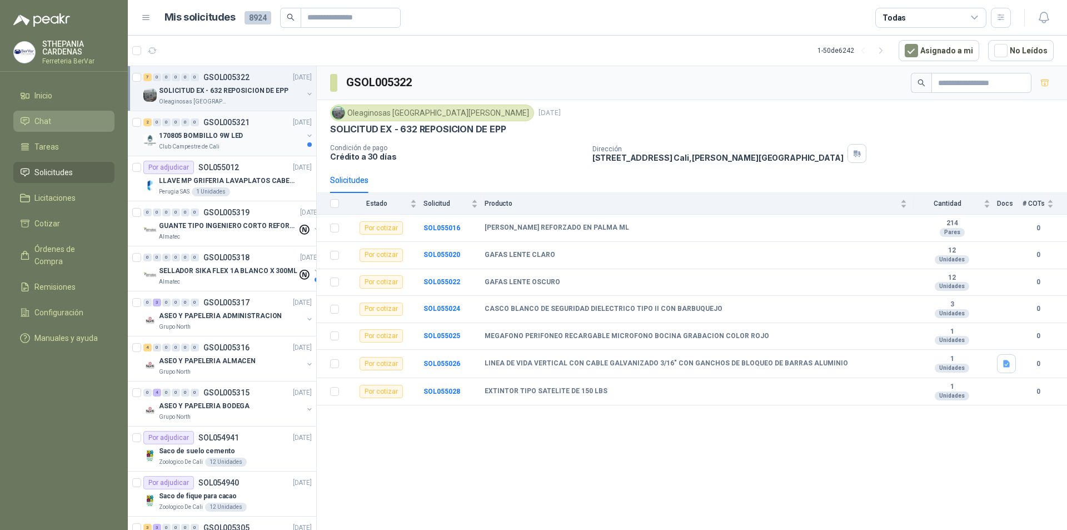
click at [250, 147] on div "Club Campestre de Cali" at bounding box center [231, 146] width 144 height 9
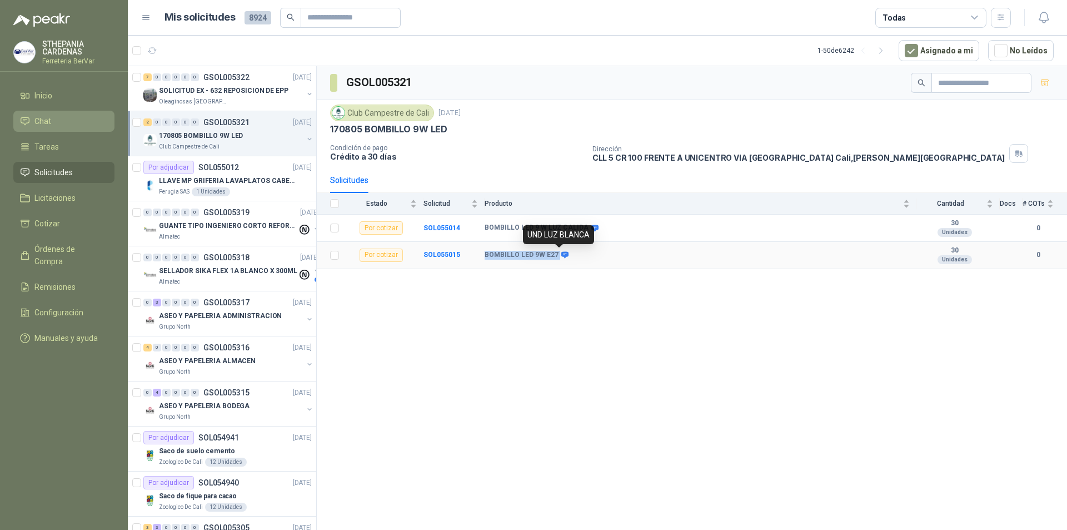
drag, startPoint x: 482, startPoint y: 255, endPoint x: 557, endPoint y: 254, distance: 74.5
click at [557, 254] on tr "Por cotizar SOL055015 BOMBILLO LED 9W E27 30 Unidades 0" at bounding box center [692, 255] width 750 height 27
drag, startPoint x: 484, startPoint y: 225, endPoint x: 585, endPoint y: 227, distance: 101.2
click at [585, 227] on tr "Por cotizar SOL055014 BOMBILLO LED 9 W LUZ CALIDA 30 Unidades 0" at bounding box center [692, 228] width 750 height 27
copy tr "BOMBILLO LED 9 W LUZ CALIDA"
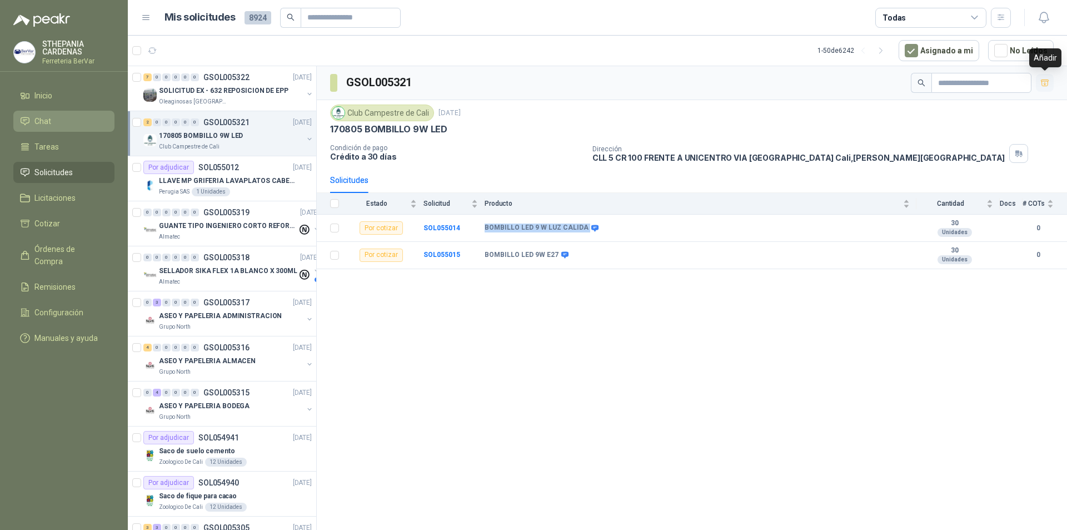
click at [1043, 81] on icon "button" at bounding box center [1044, 82] width 9 height 9
click at [78, 221] on li "Cotizar 2" at bounding box center [64, 223] width 88 height 12
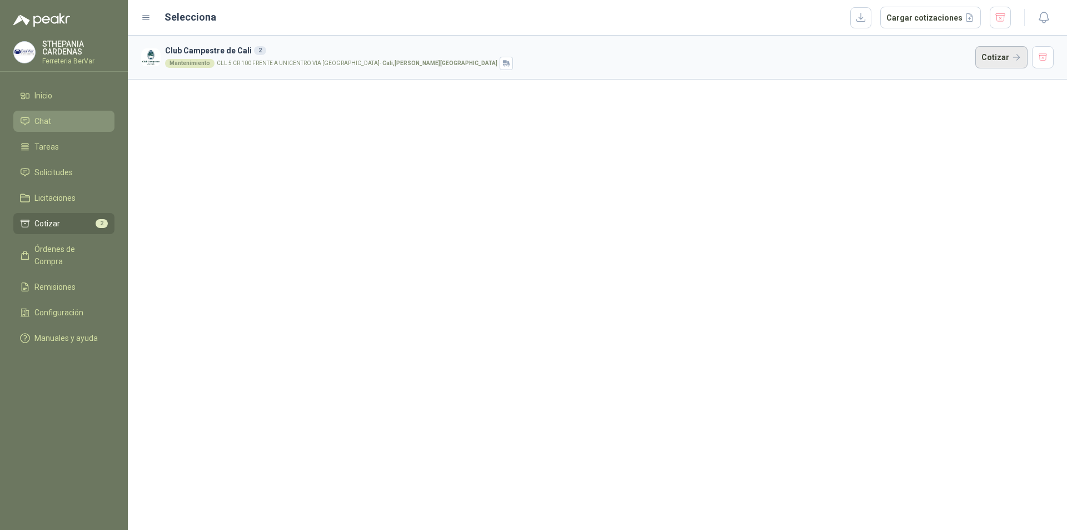
click at [982, 54] on button "Cotizar" at bounding box center [1001, 57] width 52 height 22
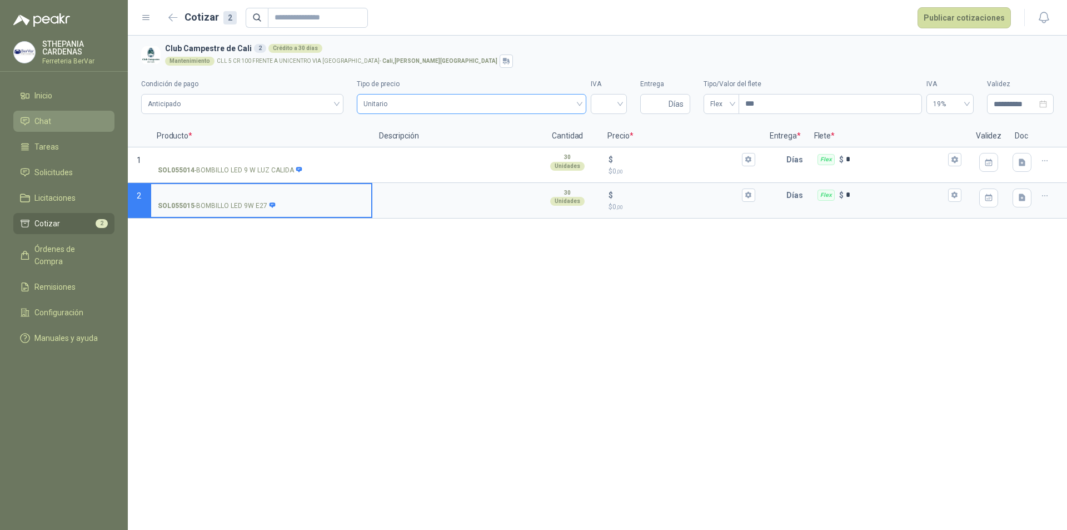
click at [419, 106] on span "Unitario" at bounding box center [472, 104] width 216 height 17
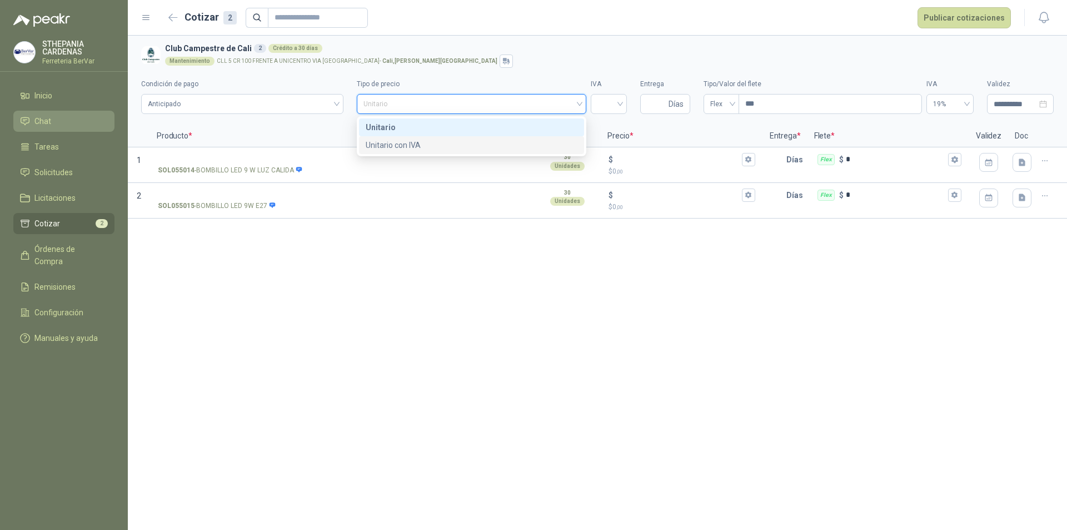
click at [445, 147] on div "Unitario con IVA" at bounding box center [472, 145] width 212 height 12
click at [615, 107] on input "search" at bounding box center [609, 102] width 23 height 17
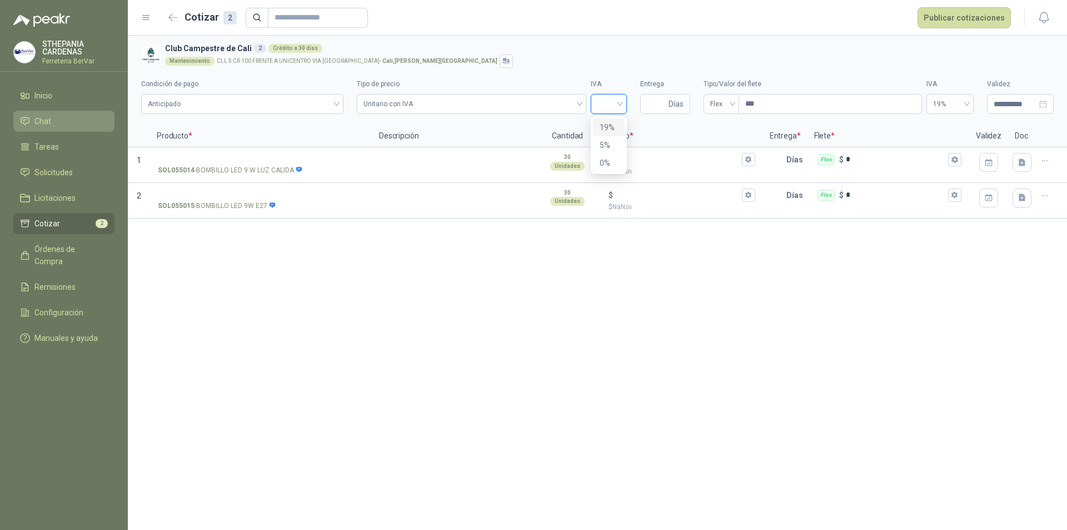
click at [613, 126] on div "19%" at bounding box center [609, 127] width 18 height 12
click at [212, 192] on input "SOL055015 - BOMBILLO LED 9W E27" at bounding box center [261, 195] width 207 height 8
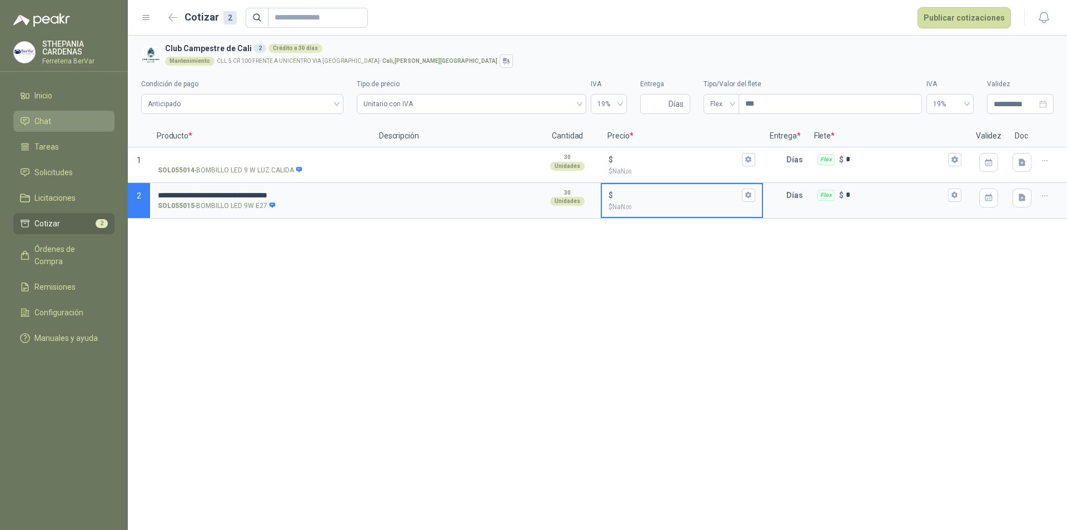
click at [661, 193] on input "$ $ NaN ,00" at bounding box center [677, 195] width 124 height 8
type input "*****"
click at [785, 193] on input "text" at bounding box center [775, 195] width 22 height 22
type input "*"
click at [746, 309] on div "**********" at bounding box center [597, 283] width 939 height 494
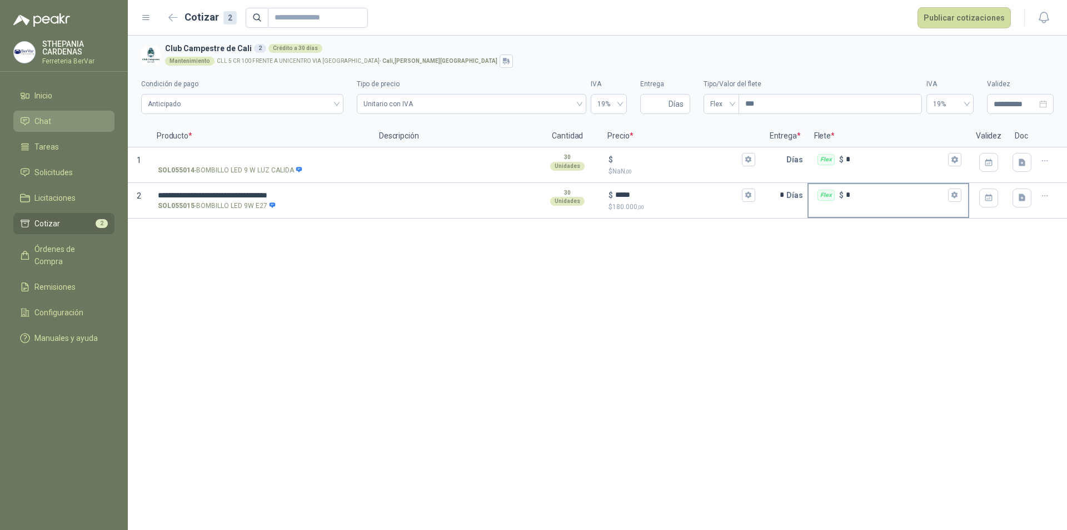
click at [879, 184] on div "Flex $ *" at bounding box center [889, 195] width 160 height 22
click at [879, 191] on input "*" at bounding box center [896, 195] width 100 height 8
type input "******"
click at [951, 15] on button "Publicar cotizaciones" at bounding box center [964, 17] width 93 height 21
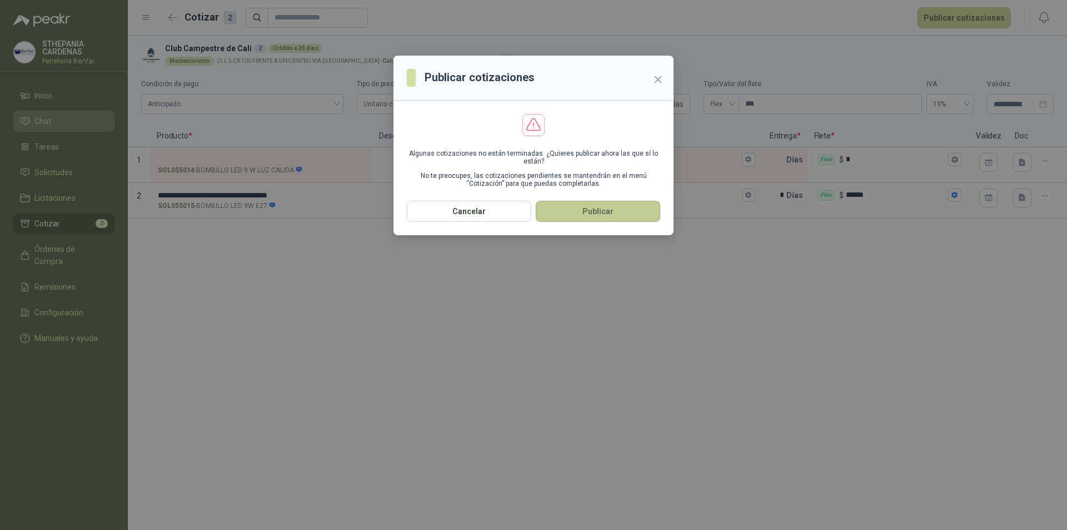
click at [635, 214] on button "Publicar" at bounding box center [598, 211] width 125 height 21
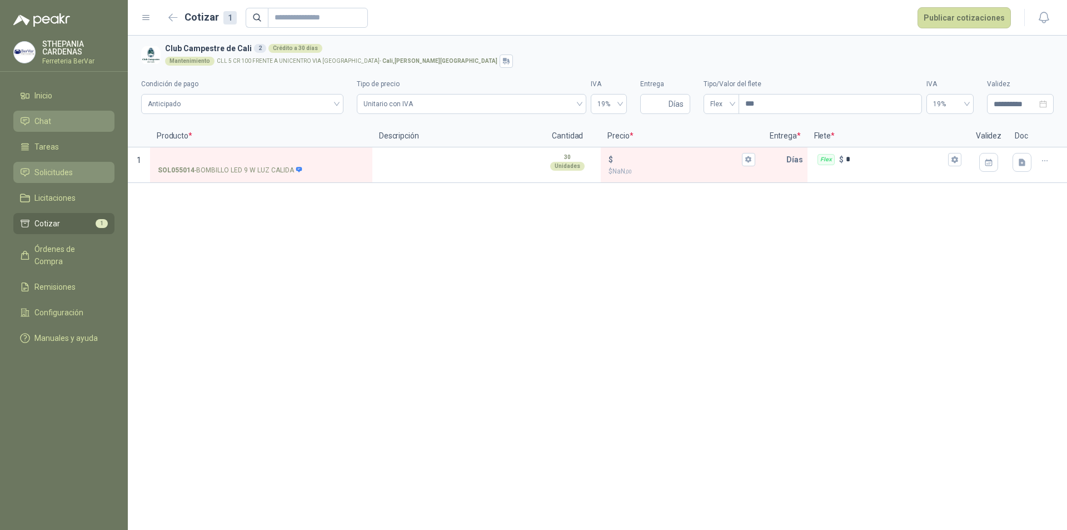
click at [83, 179] on link "Solicitudes" at bounding box center [63, 172] width 101 height 21
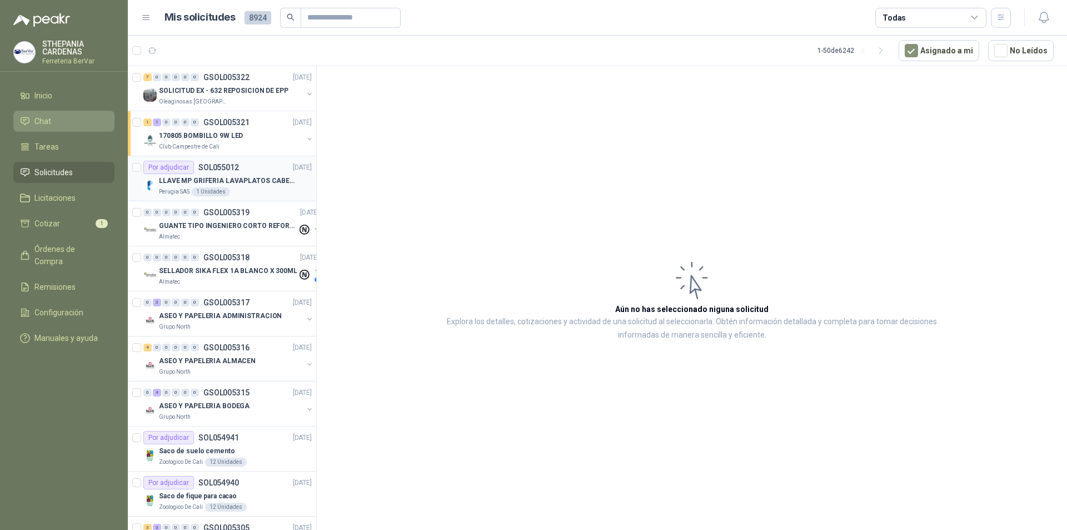
click at [253, 171] on div "Por adjudicar SOL055012 [DATE]" at bounding box center [227, 167] width 168 height 13
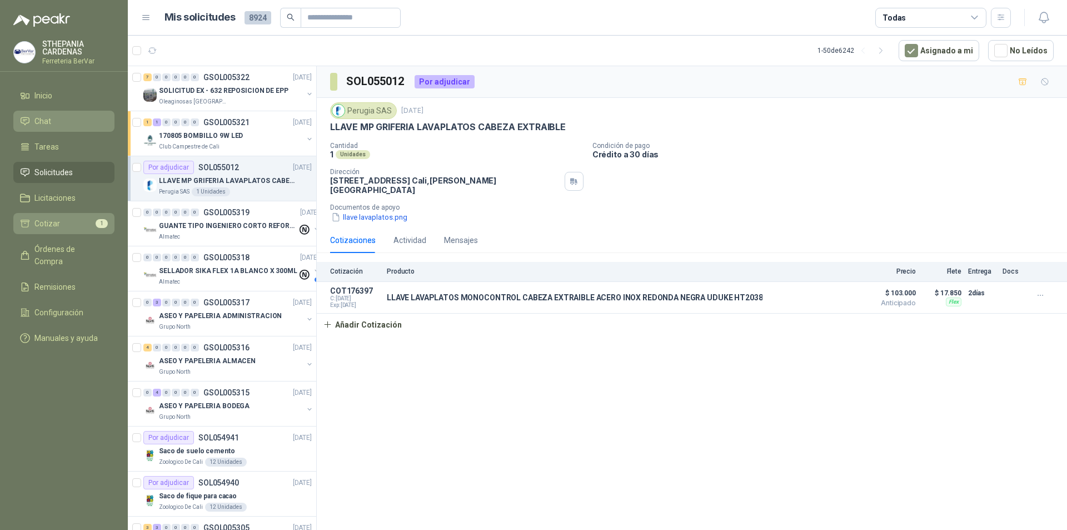
click at [107, 225] on span "1" at bounding box center [102, 223] width 12 height 9
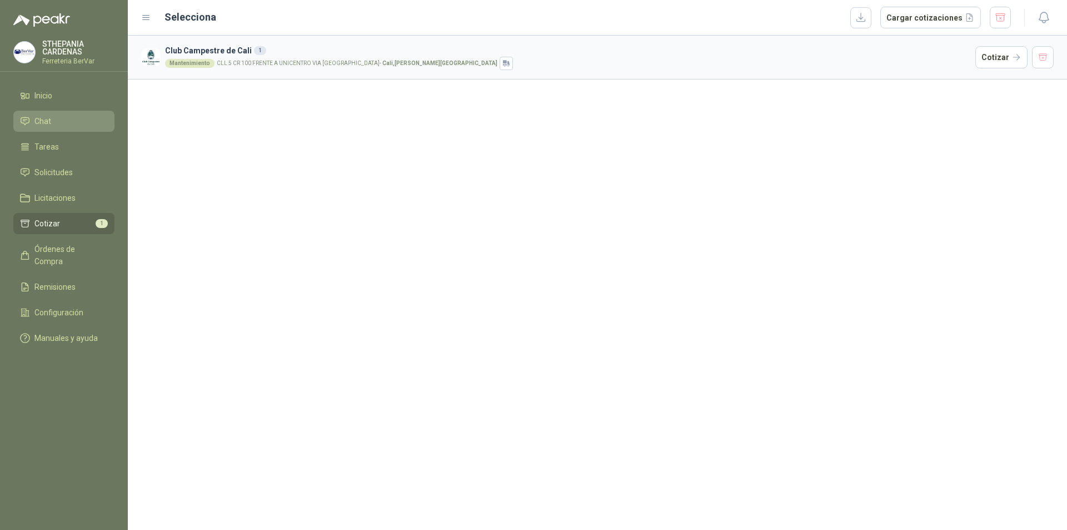
click at [145, 231] on div "Club Campestre de Cali 1 Mantenimiento CLL 5 CR 100 FRENTE A UNICENTRO VIA [GEO…" at bounding box center [597, 283] width 939 height 494
